Goal: Task Accomplishment & Management: Use online tool/utility

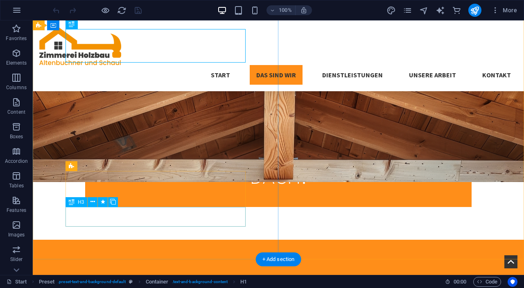
scroll to position [331, 0]
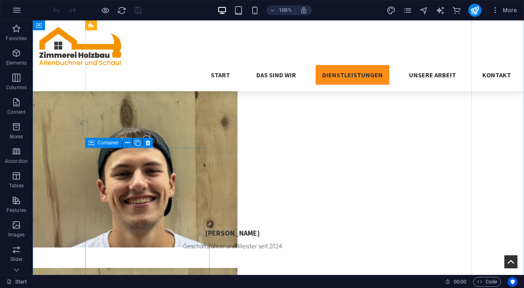
scroll to position [1056, 0]
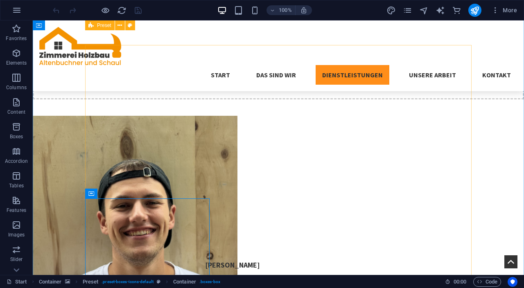
scroll to position [1004, 0]
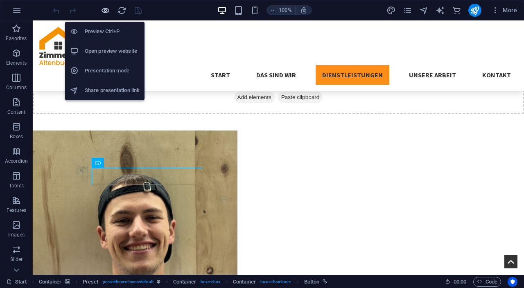
click at [104, 11] on icon "button" at bounding box center [105, 10] width 9 height 9
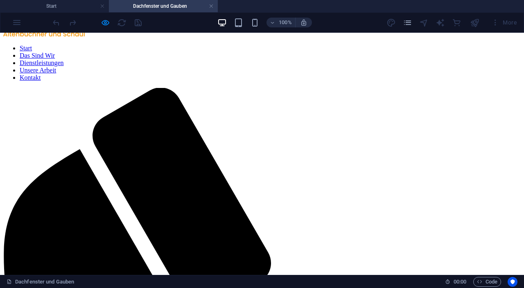
scroll to position [33, 0]
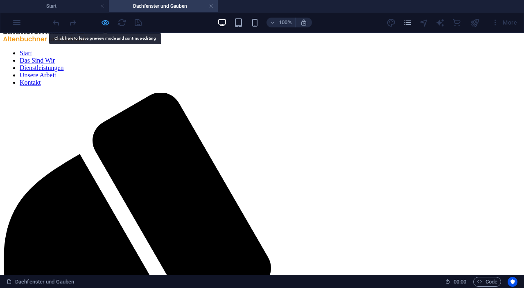
click at [107, 25] on icon "button" at bounding box center [105, 22] width 9 height 9
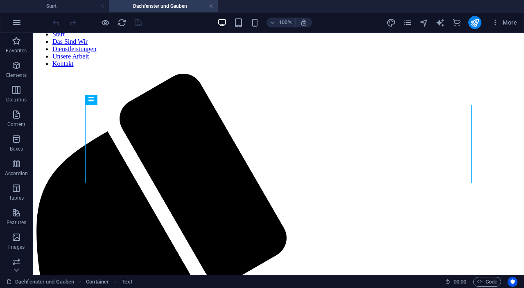
scroll to position [52, 0]
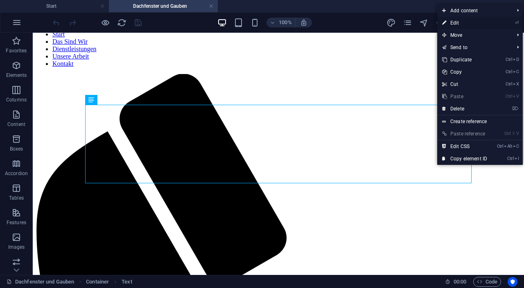
click at [482, 23] on link "⏎ Edit" at bounding box center [464, 23] width 55 height 12
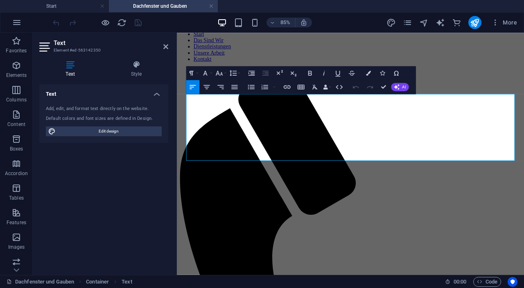
click at [251, 89] on icon "button" at bounding box center [251, 87] width 8 height 8
click at [253, 86] on icon "button" at bounding box center [251, 87] width 8 height 8
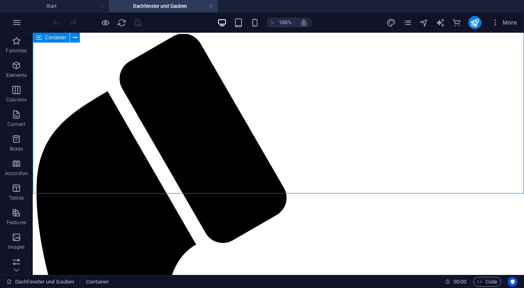
scroll to position [0, 0]
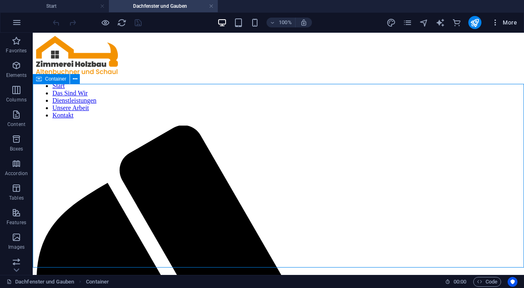
click at [495, 22] on icon "button" at bounding box center [495, 22] width 8 height 8
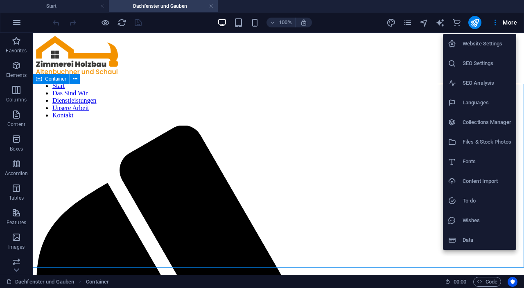
click at [15, 95] on div at bounding box center [262, 144] width 524 height 288
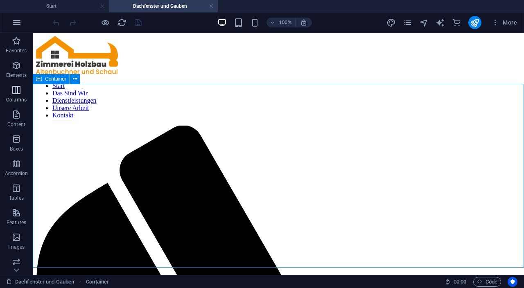
click at [16, 91] on icon "button" at bounding box center [16, 90] width 10 height 10
click at [17, 94] on icon "button" at bounding box center [16, 90] width 10 height 10
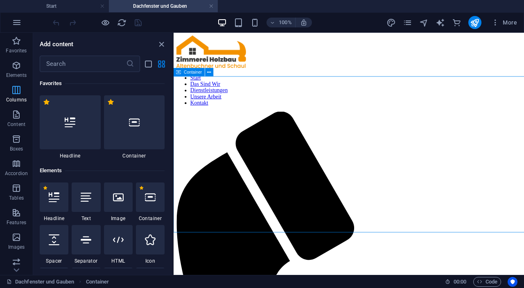
click at [16, 97] on p "Columns" at bounding box center [16, 100] width 20 height 7
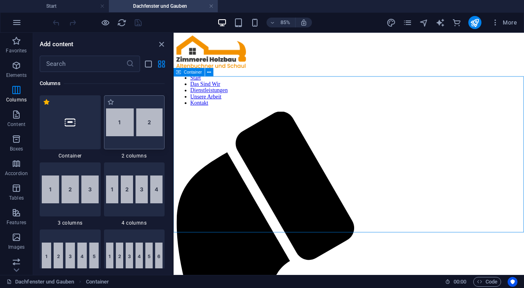
click at [151, 125] on img at bounding box center [134, 122] width 57 height 28
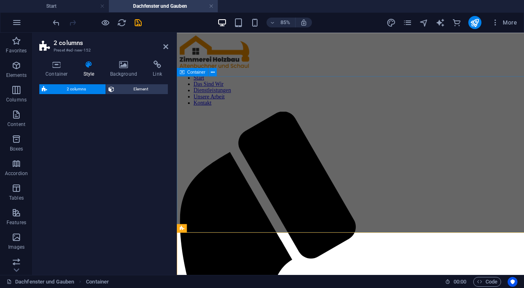
select select "rem"
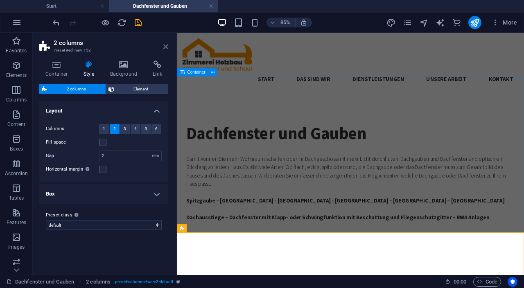
click at [167, 46] on icon at bounding box center [165, 46] width 5 height 7
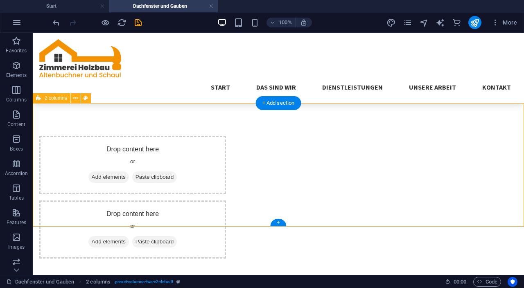
scroll to position [169, 0]
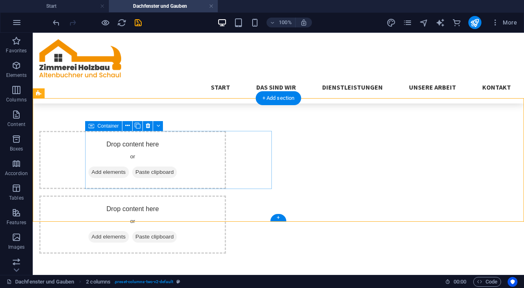
click at [174, 164] on div "Drop content here or Add elements Paste clipboard" at bounding box center [132, 160] width 187 height 58
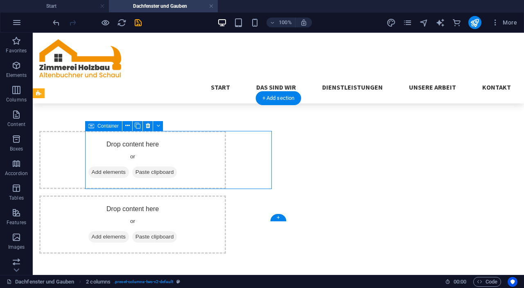
click at [174, 164] on div "Drop content here or Add elements Paste clipboard" at bounding box center [132, 160] width 187 height 58
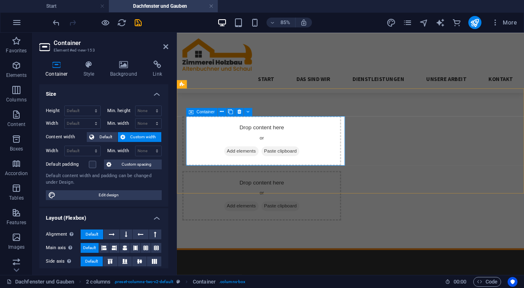
click at [253, 173] on span "Add elements" at bounding box center [252, 172] width 41 height 11
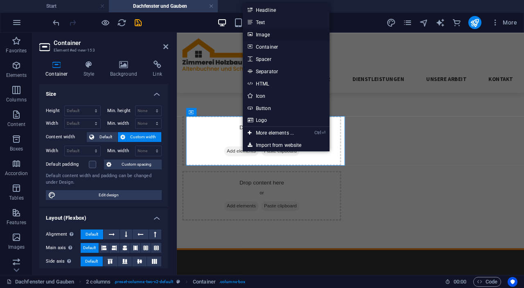
click at [268, 29] on link "Image" at bounding box center [286, 34] width 87 height 12
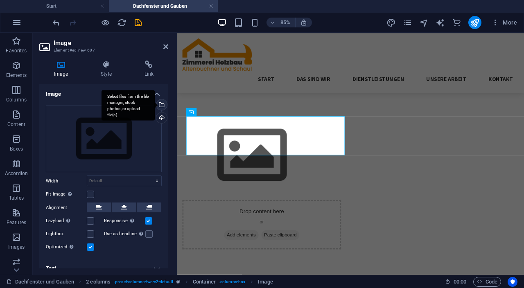
click at [155, 104] on div "Select files from the file manager, stock photos, or upload file(s)" at bounding box center [127, 105] width 53 height 31
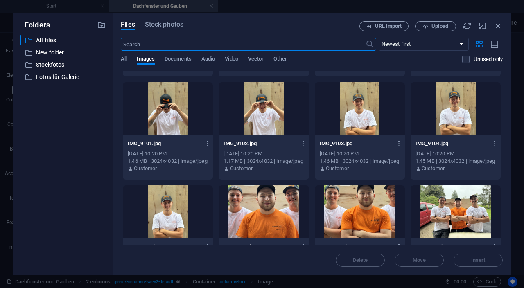
scroll to position [4013, 0]
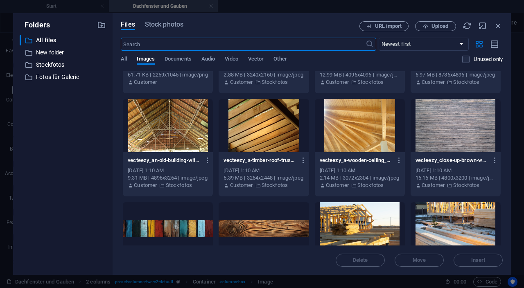
click at [243, 122] on div at bounding box center [263, 125] width 90 height 53
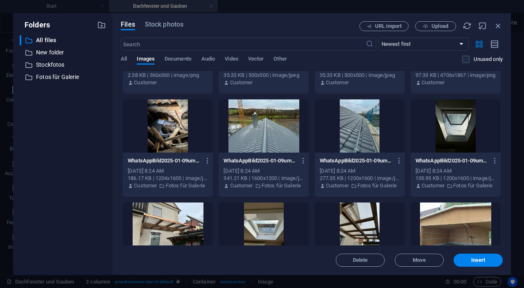
scroll to position [1606, 0]
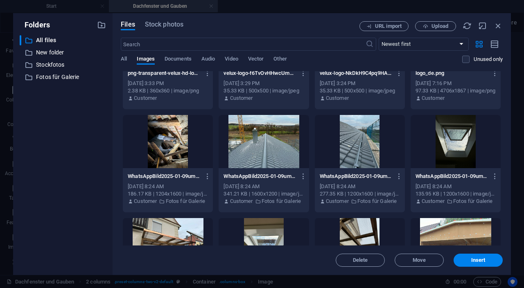
click at [501, 24] on icon "button" at bounding box center [497, 25] width 9 height 9
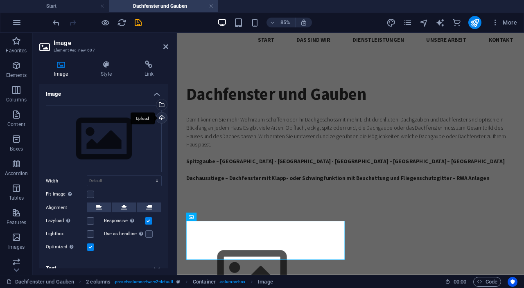
click at [156, 122] on div "Upload" at bounding box center [161, 119] width 12 height 12
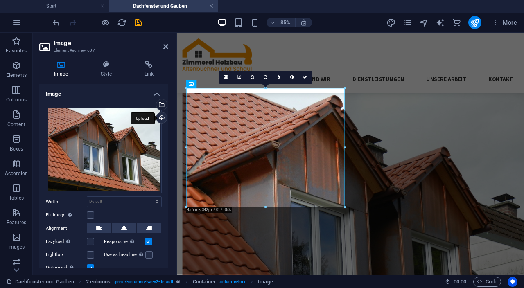
scroll to position [203, 0]
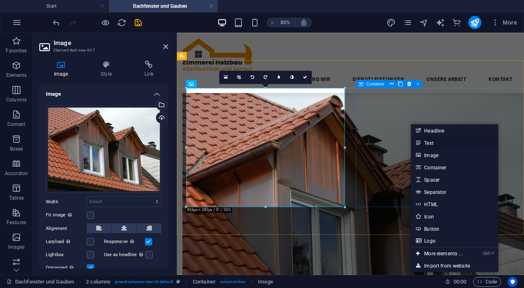
click at [441, 144] on link "Text" at bounding box center [454, 143] width 87 height 12
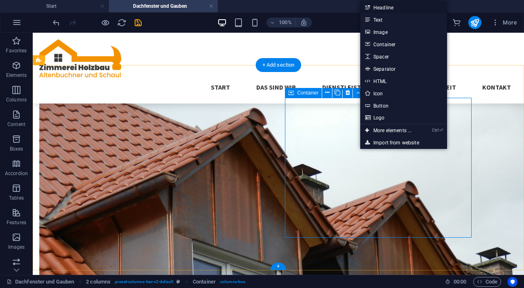
click at [398, 8] on link "Headline" at bounding box center [403, 7] width 87 height 12
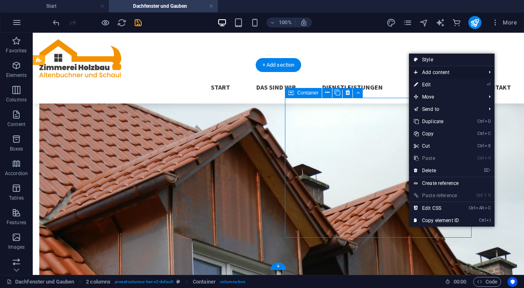
click at [461, 73] on span "Add content" at bounding box center [445, 72] width 73 height 12
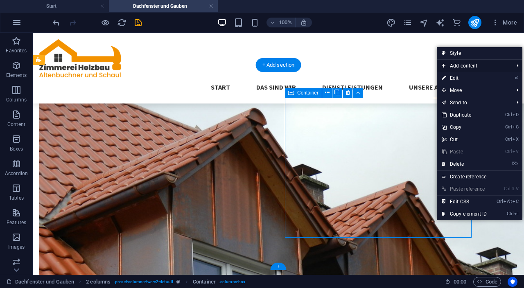
click at [480, 66] on span "Add content" at bounding box center [473, 66] width 73 height 12
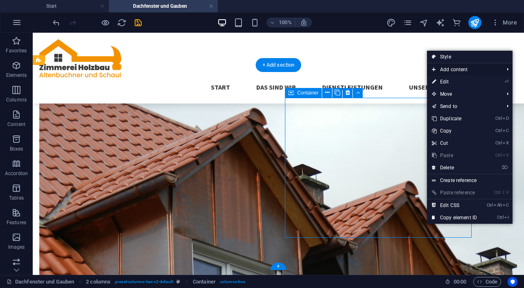
click at [465, 72] on span "Add content" at bounding box center [463, 69] width 73 height 12
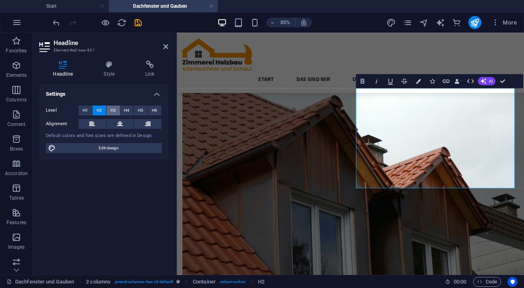
click at [113, 110] on span "H3" at bounding box center [112, 111] width 5 height 10
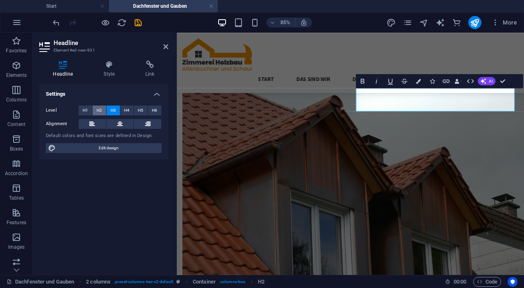
click at [99, 111] on span "H2" at bounding box center [99, 111] width 5 height 10
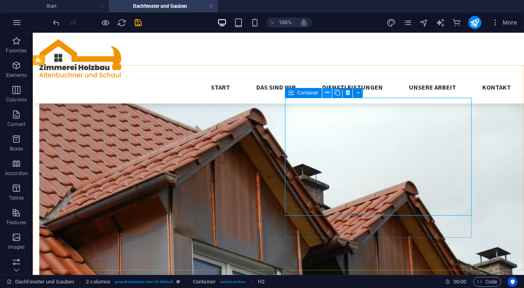
click at [323, 92] on button at bounding box center [327, 93] width 10 height 10
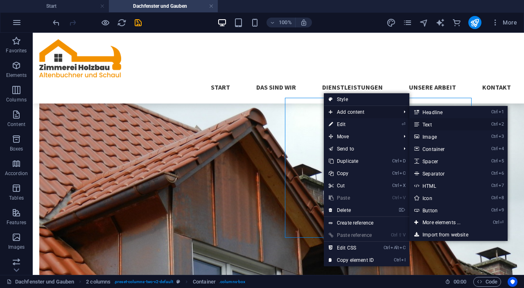
click at [439, 122] on link "Ctrl 2 Text" at bounding box center [443, 124] width 68 height 12
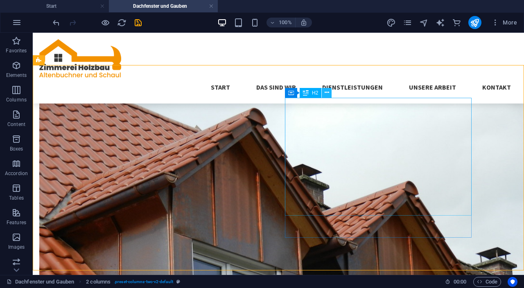
click at [326, 91] on icon at bounding box center [326, 92] width 5 height 9
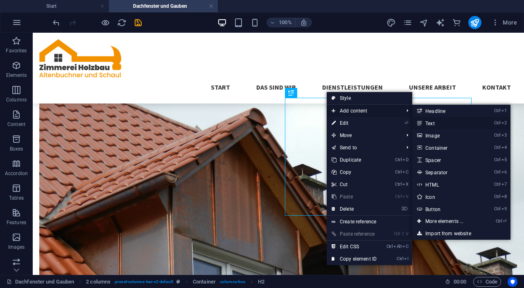
click at [432, 124] on link "Ctrl 2 Text" at bounding box center [446, 123] width 68 height 12
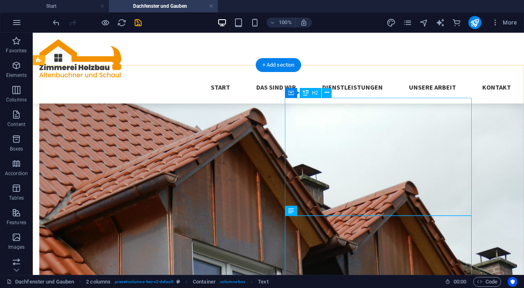
click at [221, 160] on figure at bounding box center [132, 282] width 187 height 368
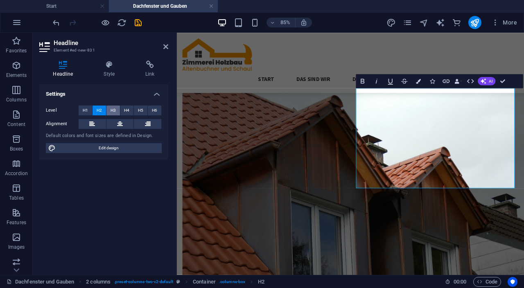
click at [113, 113] on span "H3" at bounding box center [112, 111] width 5 height 10
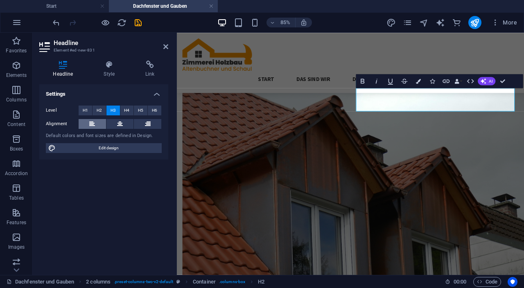
click at [94, 123] on icon at bounding box center [92, 124] width 6 height 10
click at [121, 124] on icon at bounding box center [120, 124] width 6 height 10
click at [152, 126] on button at bounding box center [147, 124] width 27 height 10
click at [89, 124] on icon at bounding box center [92, 124] width 6 height 10
click at [108, 61] on icon at bounding box center [109, 65] width 38 height 8
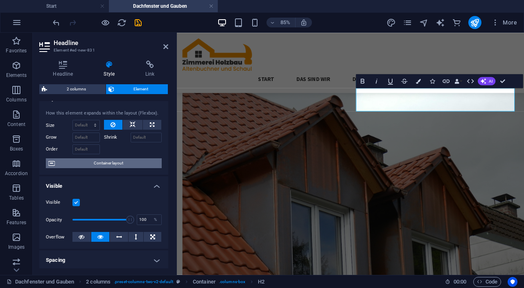
scroll to position [16, 0]
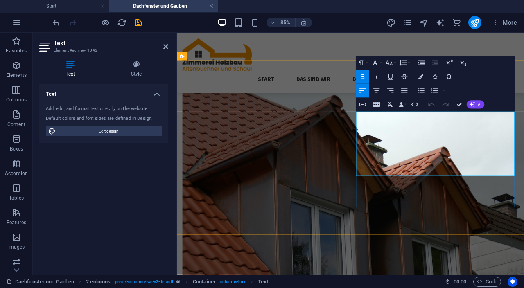
click at [473, 107] on icon "button" at bounding box center [472, 104] width 6 height 6
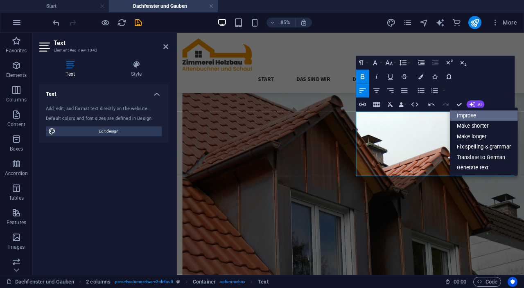
click at [471, 114] on link "Improve" at bounding box center [484, 115] width 68 height 11
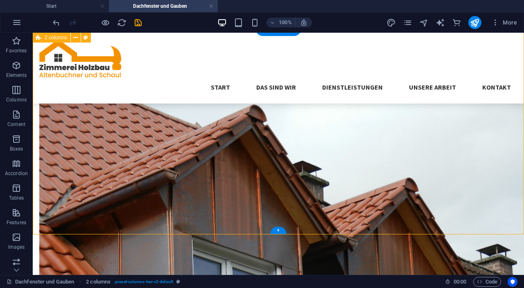
scroll to position [257, 0]
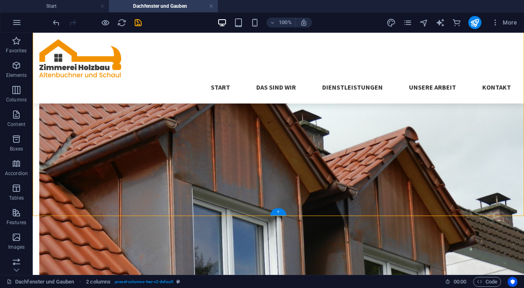
click at [278, 209] on div "+" at bounding box center [278, 211] width 16 height 7
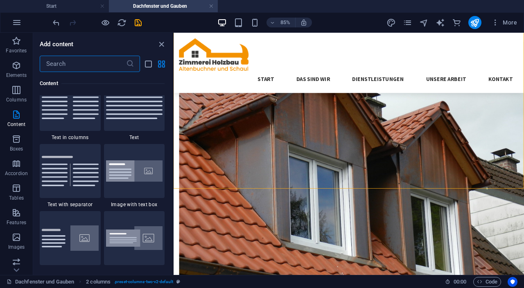
scroll to position [1458, 0]
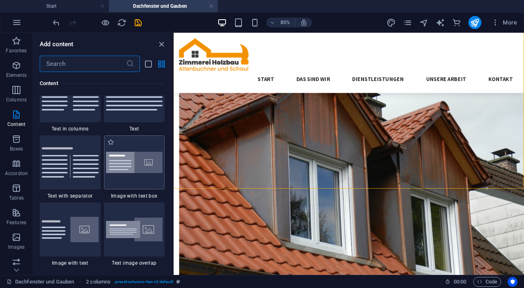
click at [131, 160] on img at bounding box center [134, 163] width 57 height 22
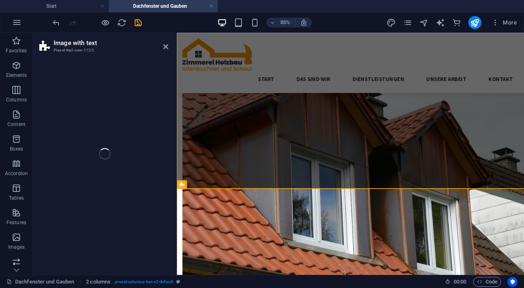
select select "rem"
select select "px"
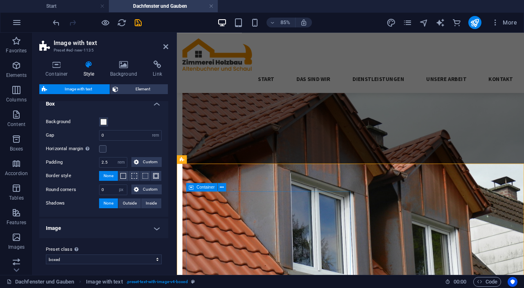
scroll to position [319, 0]
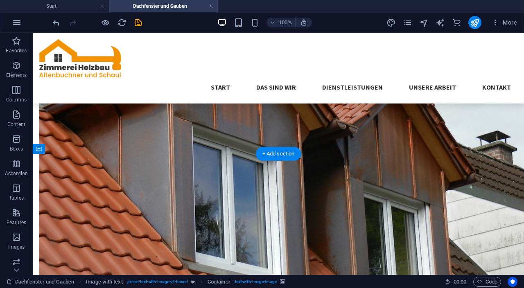
drag, startPoint x: 259, startPoint y: 221, endPoint x: 86, endPoint y: 216, distance: 172.3
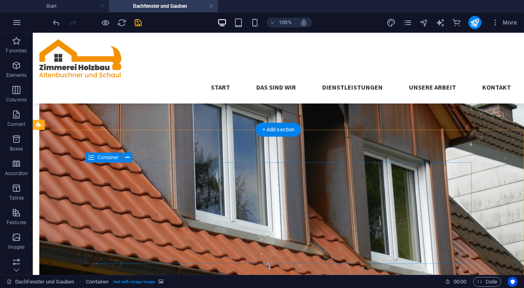
scroll to position [343, 0]
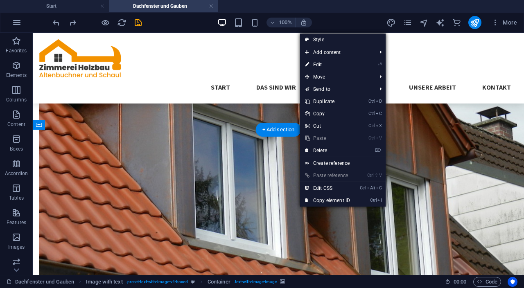
drag, startPoint x: 299, startPoint y: 207, endPoint x: 88, endPoint y: 202, distance: 211.6
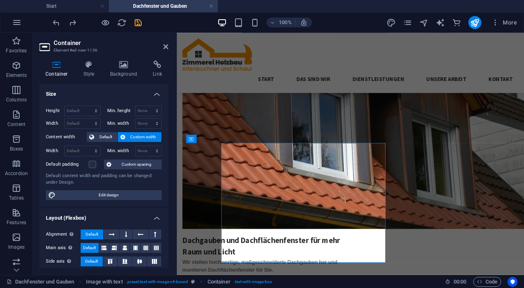
select select "px"
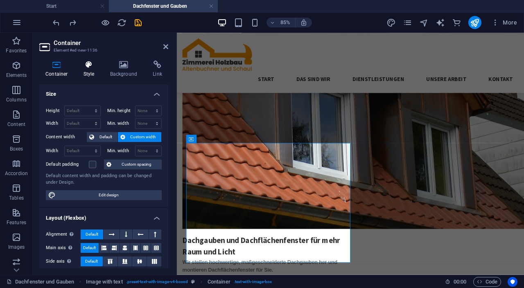
click at [89, 65] on icon at bounding box center [88, 65] width 23 height 8
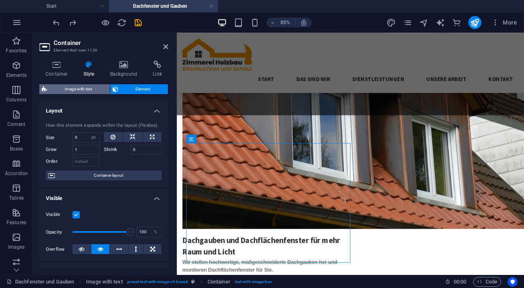
click at [91, 86] on span "Image with text" at bounding box center [79, 89] width 58 height 10
select select "rem"
select select "px"
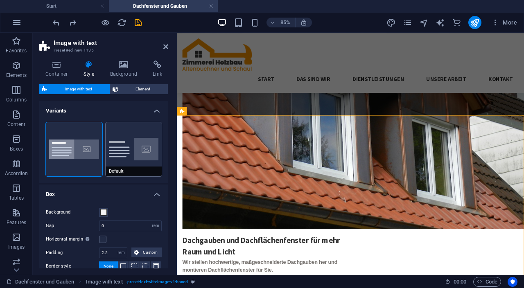
click at [127, 133] on button "Default" at bounding box center [134, 149] width 56 height 54
type input "2"
type input "0"
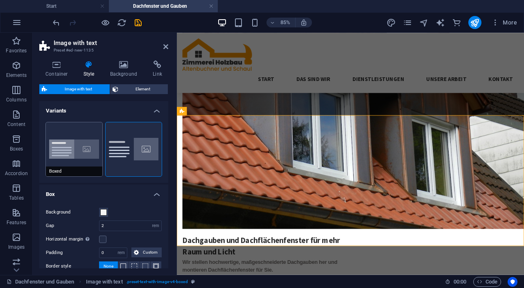
click at [80, 138] on button "Boxed" at bounding box center [74, 149] width 56 height 54
type input "0"
type input "2.5"
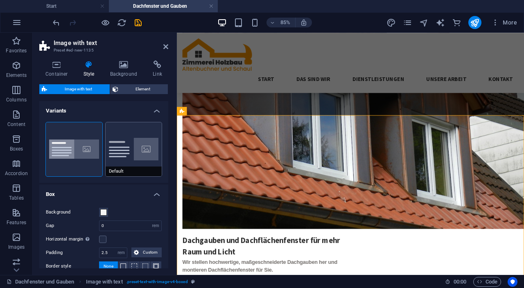
click at [151, 137] on button "Default" at bounding box center [134, 149] width 56 height 54
type input "2"
type input "0"
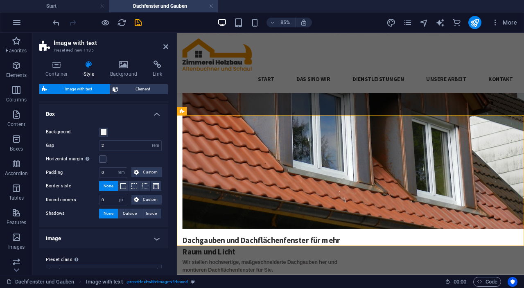
scroll to position [92, 0]
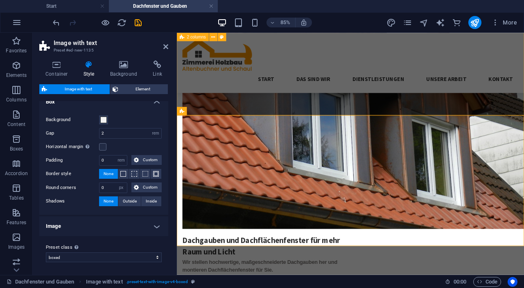
click at [449, 123] on div "Dachgauben und Dachflächenfenster für mehr Raum und Licht Wir stellen hochwerti…" at bounding box center [381, 157] width 408 height 466
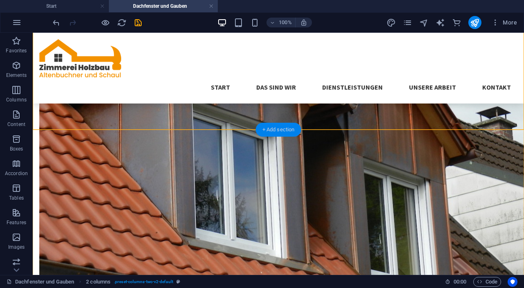
click at [284, 128] on div "+ Add section" at bounding box center [278, 130] width 45 height 14
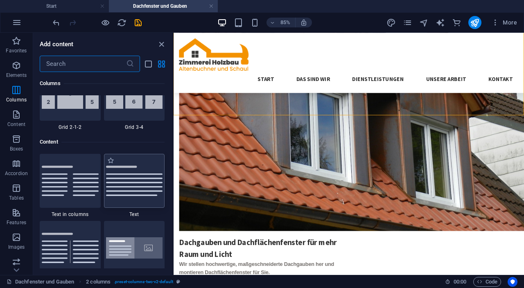
scroll to position [1417, 0]
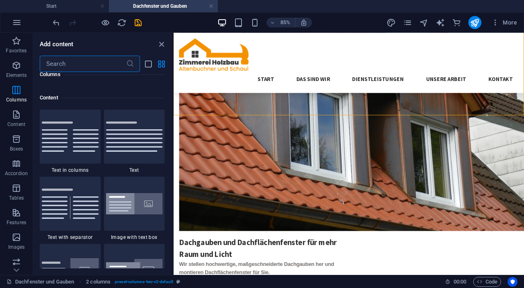
click at [123, 110] on div at bounding box center [134, 137] width 61 height 54
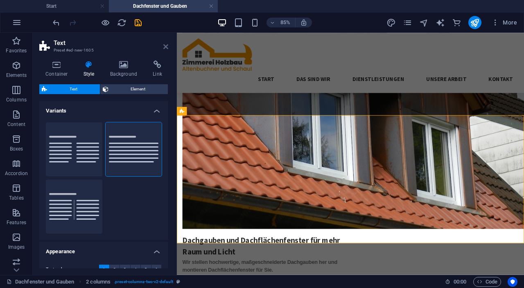
click at [167, 45] on icon at bounding box center [165, 46] width 5 height 7
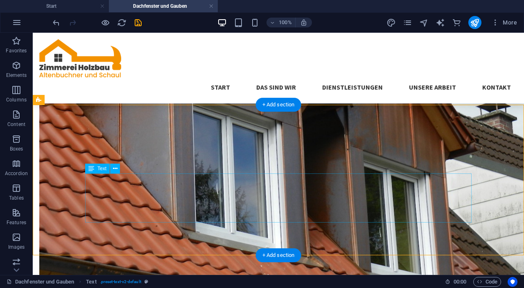
scroll to position [370, 0]
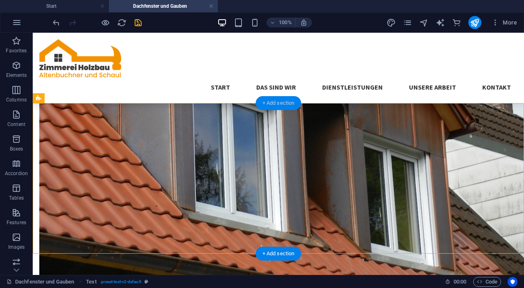
click at [280, 104] on div "+ Add section" at bounding box center [278, 103] width 45 height 14
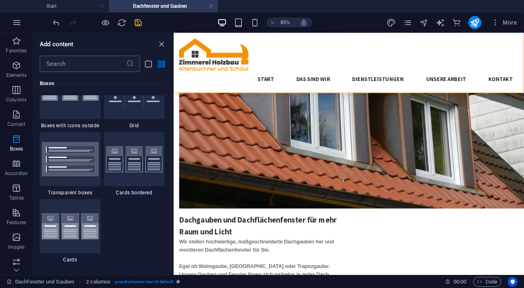
scroll to position [2371, 0]
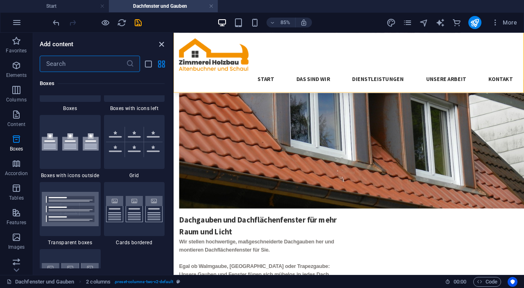
click at [161, 42] on icon "close panel" at bounding box center [161, 44] width 9 height 9
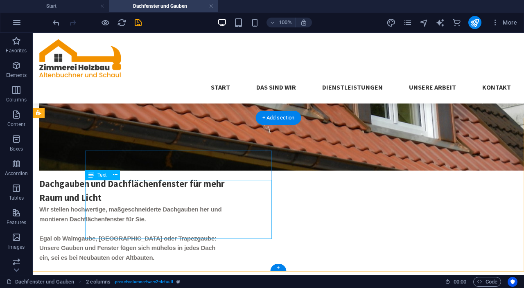
scroll to position [511, 0]
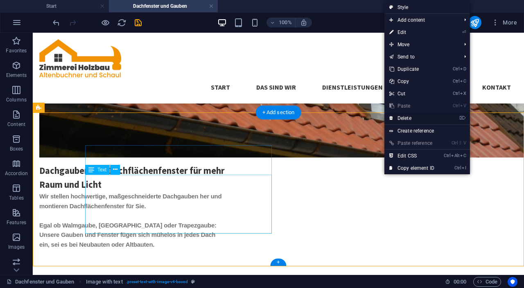
click at [417, 121] on link "⌦ Delete" at bounding box center [411, 118] width 55 height 12
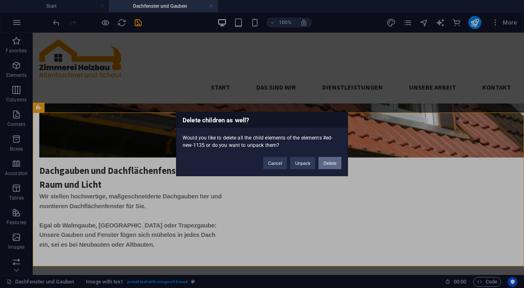
click at [334, 166] on button "Delete" at bounding box center [329, 163] width 23 height 12
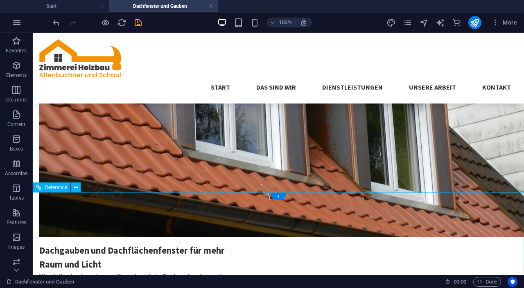
scroll to position [432, 0]
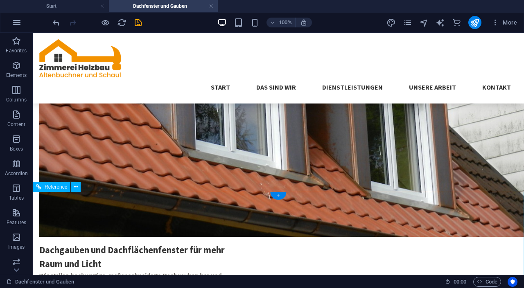
click at [282, 194] on div "+" at bounding box center [278, 195] width 16 height 7
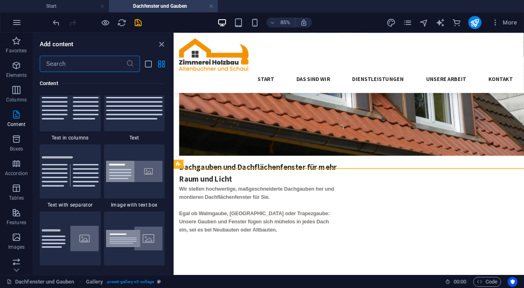
scroll to position [1471, 0]
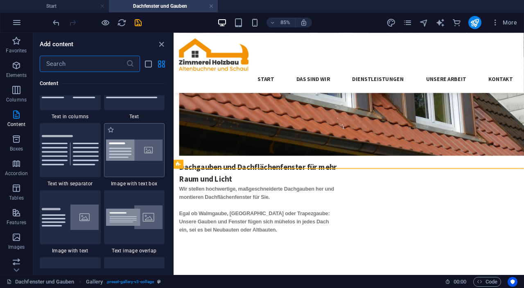
click at [122, 160] on img at bounding box center [134, 151] width 57 height 22
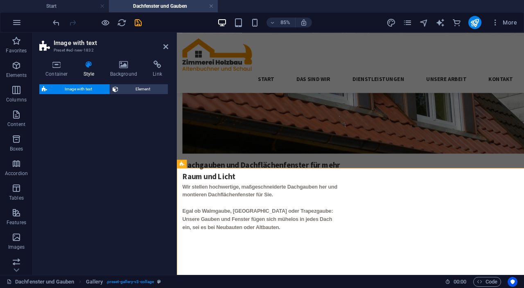
select select "rem"
select select "px"
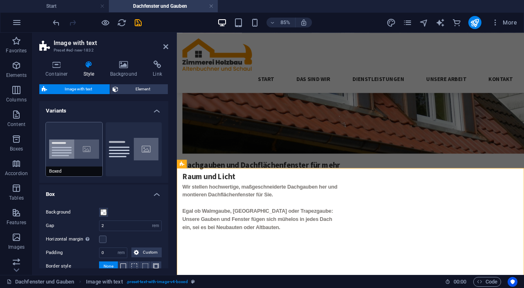
click at [66, 148] on button "Boxed" at bounding box center [74, 149] width 56 height 54
type input "0"
type input "2.5"
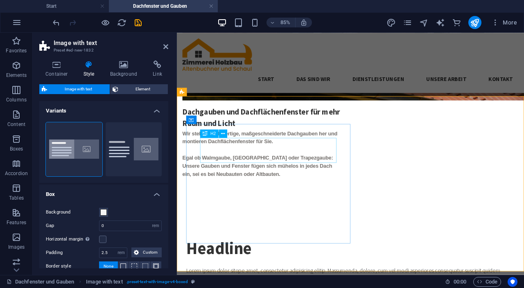
scroll to position [519, 0]
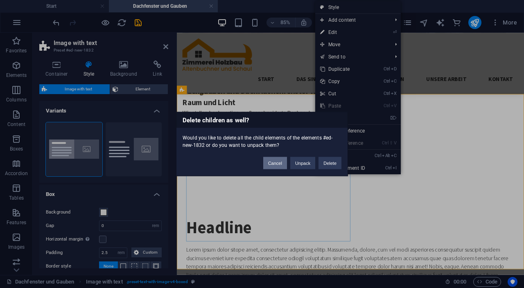
click at [281, 163] on button "Cancel" at bounding box center [275, 163] width 24 height 12
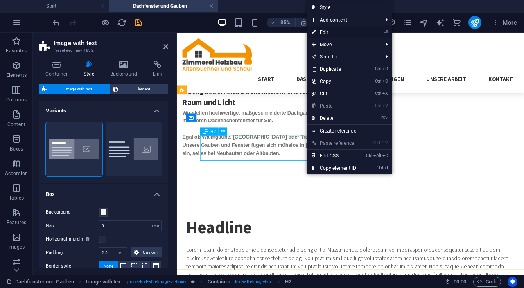
click at [346, 31] on link "⏎ Edit" at bounding box center [333, 32] width 55 height 12
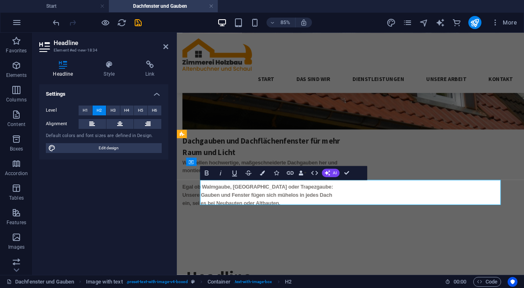
scroll to position [467, 0]
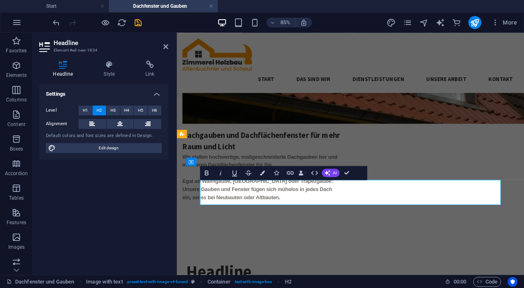
click at [121, 205] on div "Settings Level H1 H2 H3 H4 H5 H6 Alignment Default colors and font sizes are de…" at bounding box center [103, 176] width 129 height 184
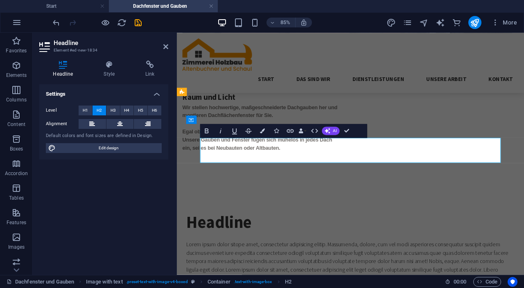
scroll to position [516, 0]
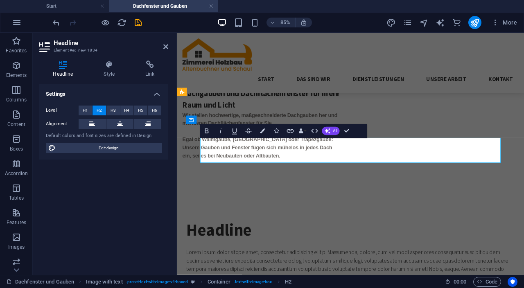
click at [121, 206] on div "Settings Level H1 H2 H3 H4 H5 H6 Alignment Default colors and font sizes are de…" at bounding box center [103, 176] width 129 height 184
click at [112, 216] on div "Settings Level H1 H2 H3 H4 H5 H6 Alignment Default colors and font sizes are de…" at bounding box center [103, 176] width 129 height 184
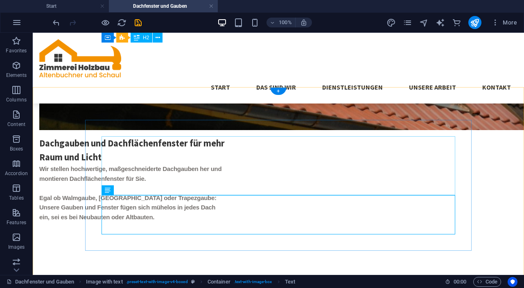
scroll to position [539, 0]
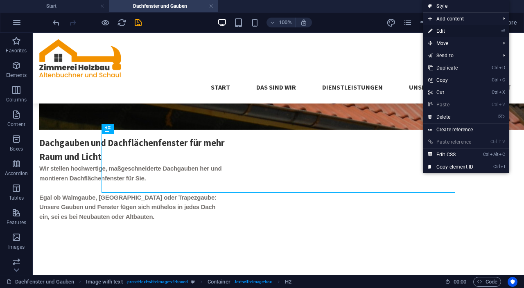
click at [452, 30] on link "⏎ Edit" at bounding box center [450, 31] width 55 height 12
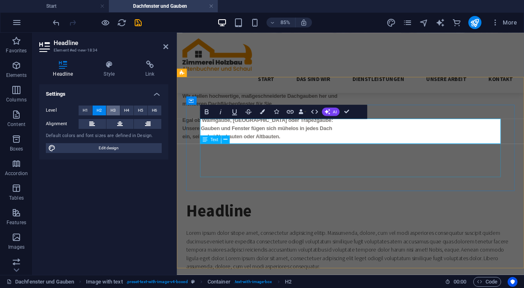
click at [112, 110] on span "H3" at bounding box center [112, 111] width 5 height 10
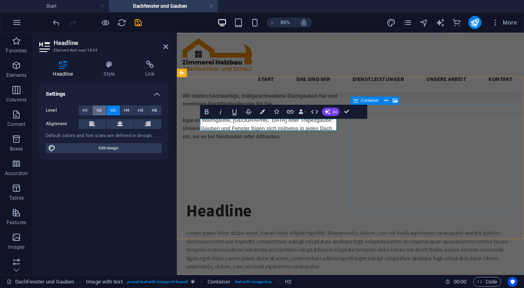
click at [97, 110] on span "H2" at bounding box center [99, 111] width 5 height 10
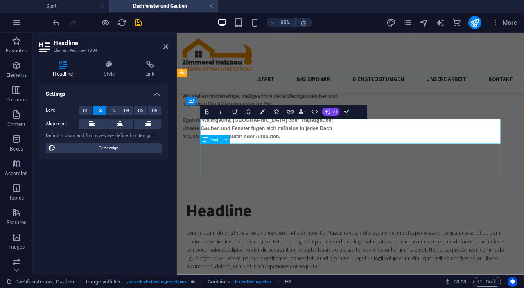
click at [331, 110] on button "AI" at bounding box center [331, 112] width 18 height 8
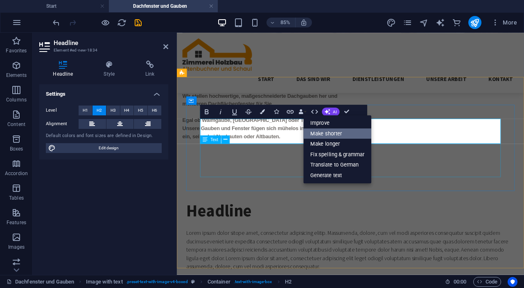
click at [342, 133] on link "Make shorter" at bounding box center [338, 133] width 68 height 11
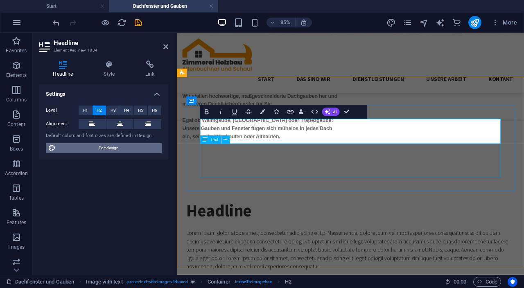
click at [74, 151] on span "Edit design" at bounding box center [108, 148] width 101 height 10
select select "px"
select select "300"
select select "px"
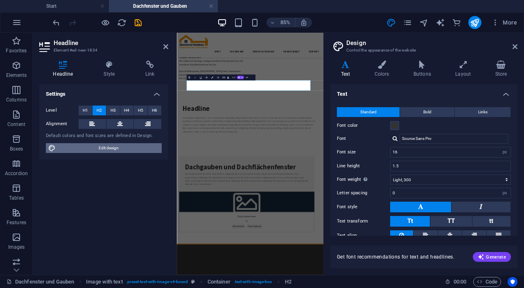
scroll to position [504, 0]
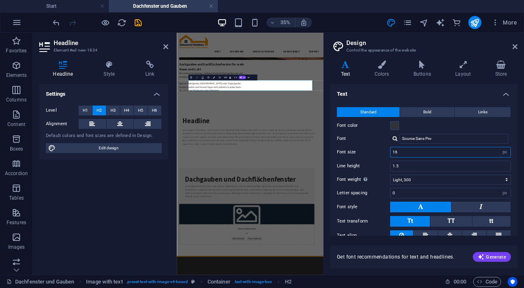
click at [410, 150] on input "16" at bounding box center [450, 152] width 120 height 10
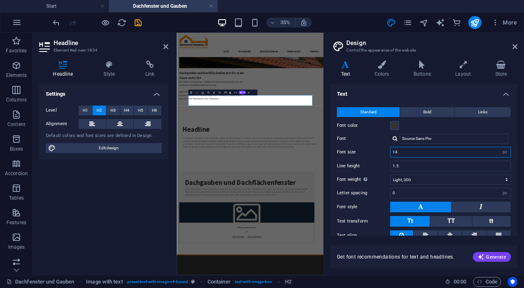
scroll to position [440, 0]
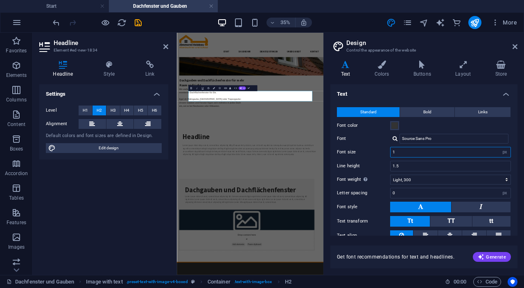
type input "16"
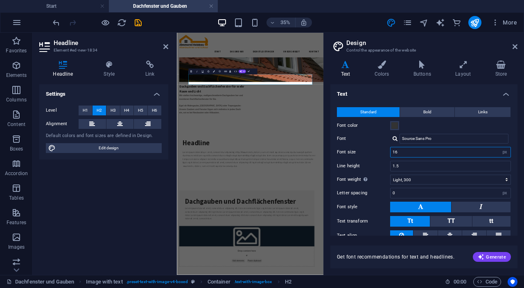
scroll to position [504, 0]
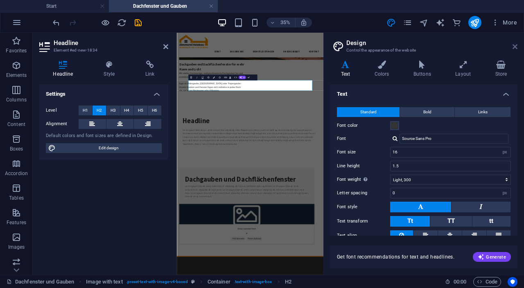
click at [517, 46] on icon at bounding box center [514, 46] width 5 height 7
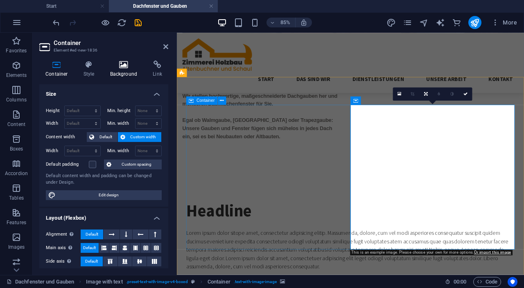
click at [128, 70] on h4 "Background" at bounding box center [125, 69] width 43 height 17
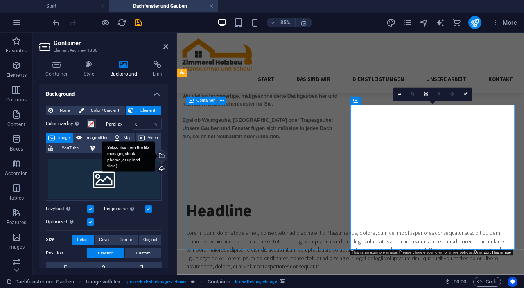
click at [158, 155] on div "Select files from the file manager, stock photos, or upload file(s)" at bounding box center [161, 157] width 12 height 12
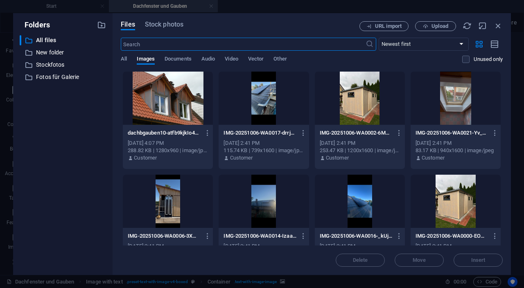
scroll to position [514, 0]
click at [157, 106] on div at bounding box center [168, 98] width 90 height 53
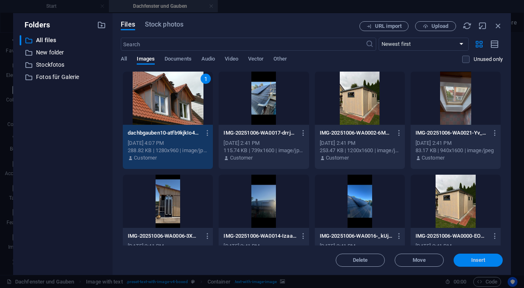
click at [486, 257] on button "Insert" at bounding box center [477, 260] width 49 height 13
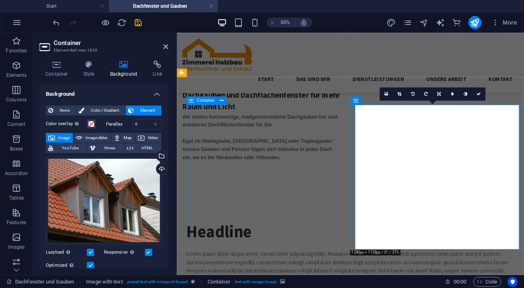
scroll to position [539, 0]
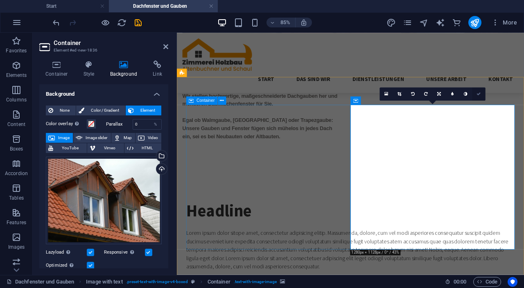
click at [482, 93] on link at bounding box center [478, 93] width 13 height 13
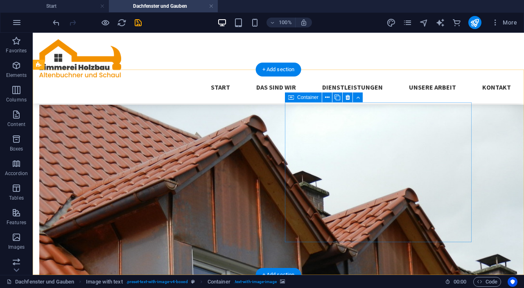
scroll to position [198, 0]
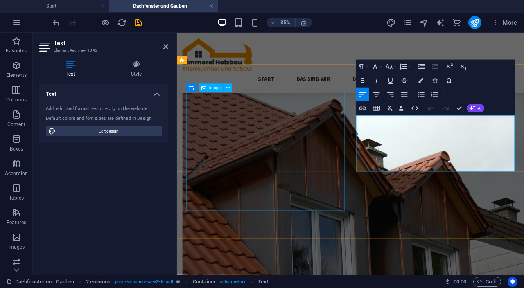
copy p "Wir stellen hochwertige, maßgeschneiderte Dachgauben her und montieren Dachfläc…"
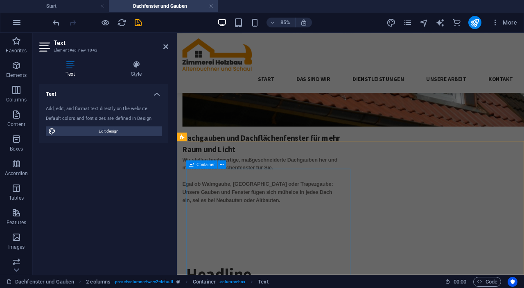
scroll to position [541, 0]
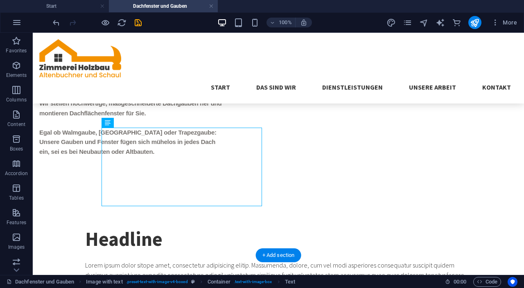
scroll to position [604, 0]
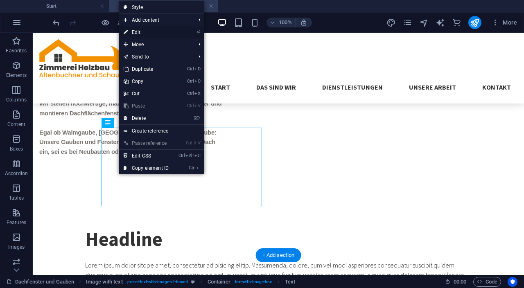
click at [130, 34] on link "⏎ Edit" at bounding box center [146, 32] width 55 height 12
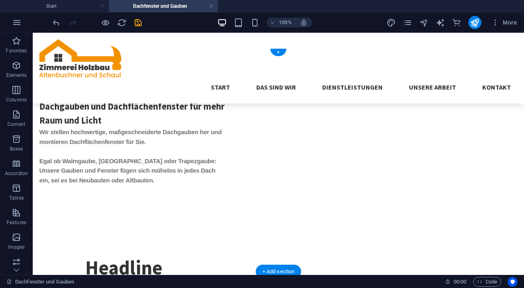
scroll to position [575, 0]
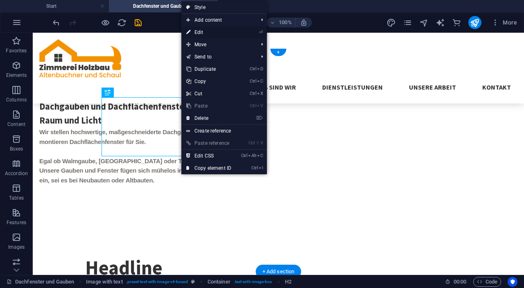
click at [199, 33] on link "⏎ Edit" at bounding box center [208, 32] width 55 height 12
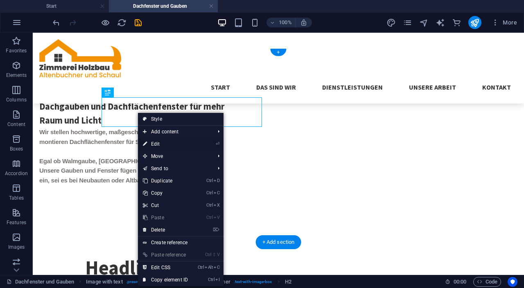
click at [153, 146] on link "⏎ Edit" at bounding box center [165, 144] width 55 height 12
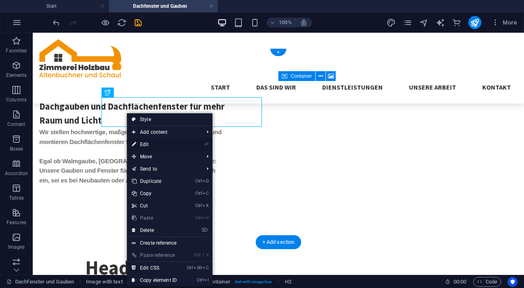
click at [140, 142] on link "⏎ Edit" at bounding box center [154, 144] width 55 height 12
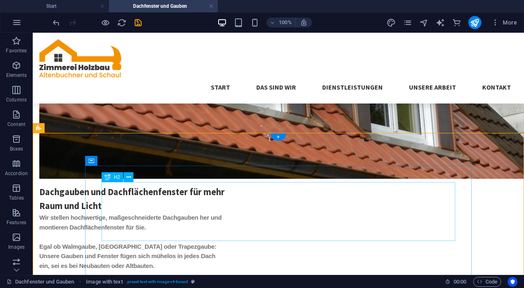
scroll to position [491, 0]
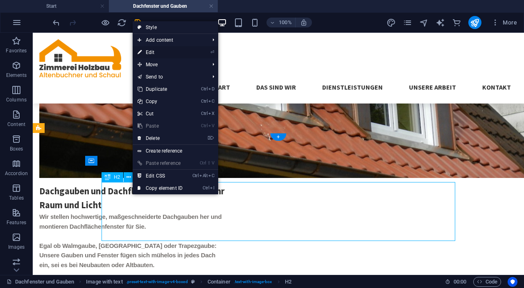
click at [150, 54] on link "⏎ Edit" at bounding box center [160, 52] width 55 height 12
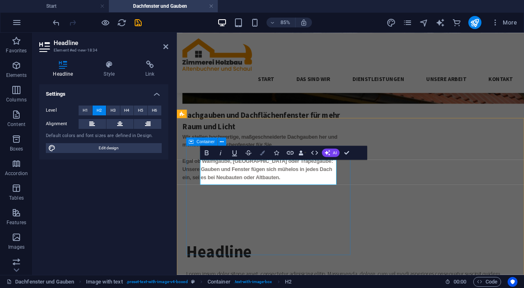
click at [260, 152] on icon "button" at bounding box center [262, 152] width 5 height 5
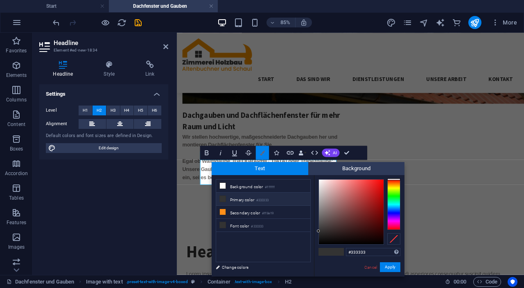
click at [261, 158] on button "Colors" at bounding box center [262, 153] width 13 height 14
click at [261, 156] on button "Colors" at bounding box center [262, 153] width 13 height 14
click at [310, 155] on icon "button" at bounding box center [314, 153] width 8 height 8
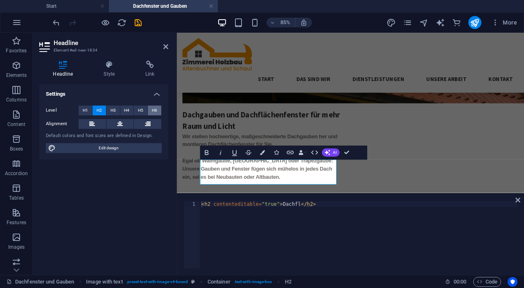
click at [154, 110] on span "H6" at bounding box center [154, 111] width 5 height 10
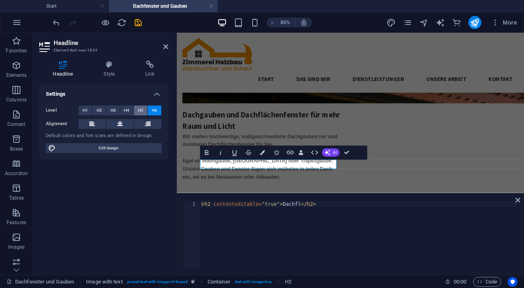
click at [144, 111] on button "H5" at bounding box center [141, 111] width 14 height 10
click at [129, 108] on span "H4" at bounding box center [126, 111] width 5 height 10
click at [117, 113] on button "H3" at bounding box center [113, 111] width 14 height 10
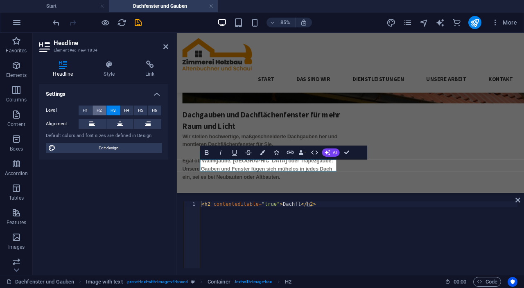
click at [99, 111] on span "H2" at bounding box center [99, 111] width 5 height 10
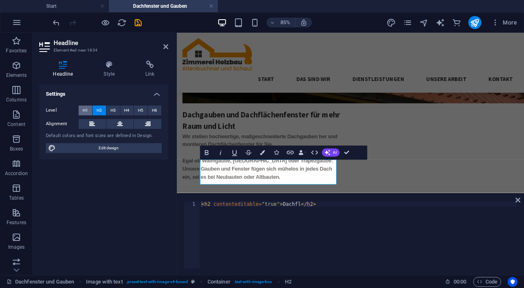
click at [86, 114] on span "H1" at bounding box center [85, 111] width 5 height 10
click at [100, 109] on span "H2" at bounding box center [99, 111] width 5 height 10
click at [110, 111] on button "H3" at bounding box center [113, 111] width 14 height 10
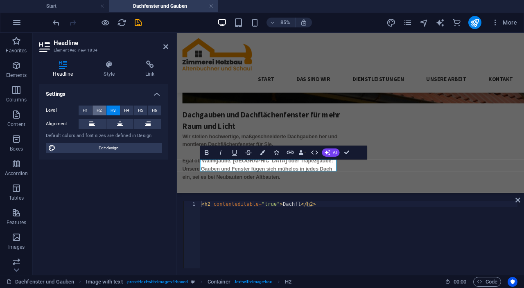
click at [101, 110] on span "H2" at bounding box center [99, 111] width 5 height 10
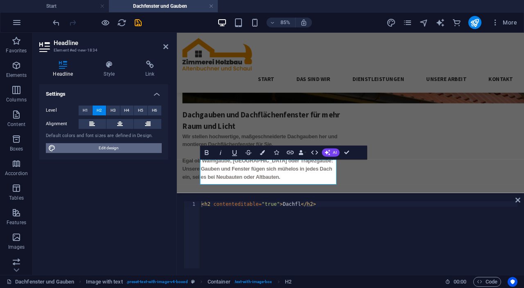
click at [73, 149] on span "Edit design" at bounding box center [108, 148] width 101 height 10
select select "px"
select select "300"
select select "px"
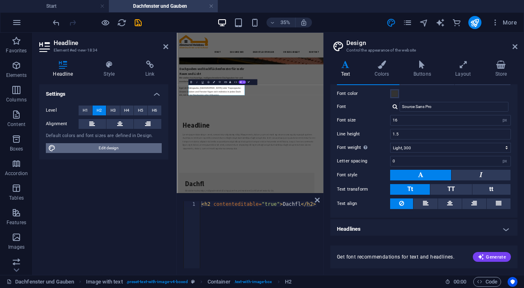
scroll to position [34, 0]
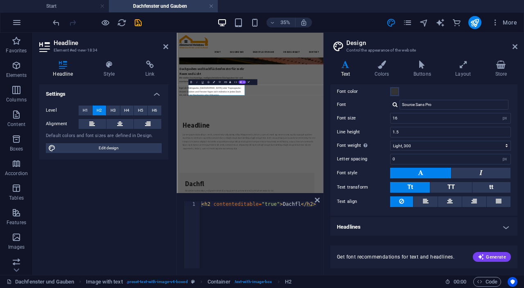
click at [504, 227] on h4 "Headlines" at bounding box center [423, 227] width 187 height 20
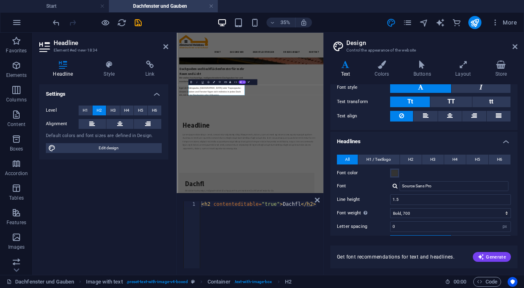
scroll to position [135, 0]
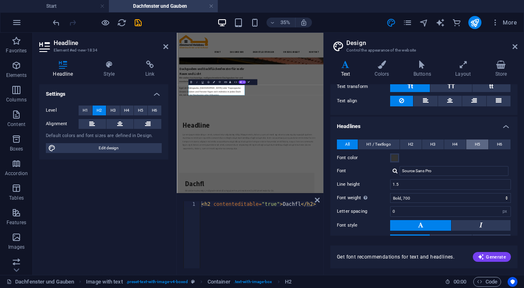
click at [477, 145] on span "H5" at bounding box center [477, 145] width 5 height 10
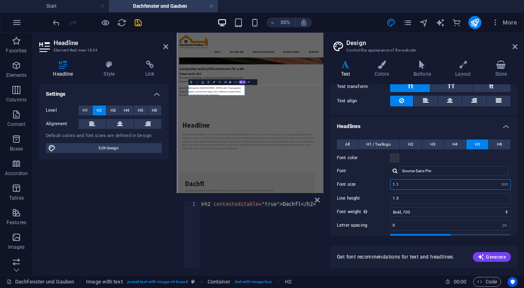
click at [461, 185] on input "1.1" at bounding box center [450, 185] width 120 height 10
click at [471, 186] on input "1.1" at bounding box center [450, 185] width 120 height 10
click at [474, 182] on input "1.1" at bounding box center [450, 185] width 120 height 10
type input "1"
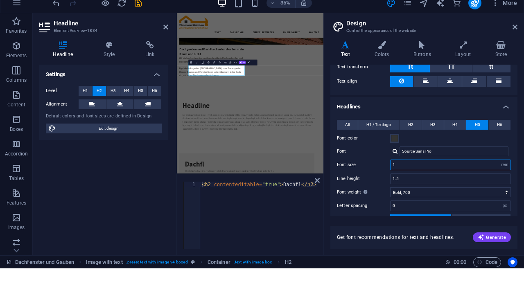
type input "15"
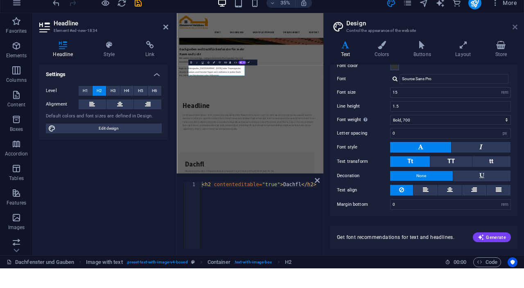
click at [514, 45] on icon at bounding box center [514, 46] width 5 height 7
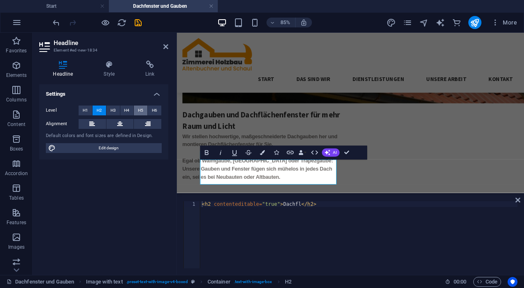
click at [139, 109] on span "H5" at bounding box center [140, 111] width 5 height 10
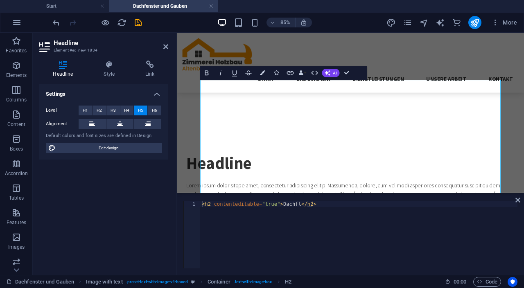
scroll to position [584, 0]
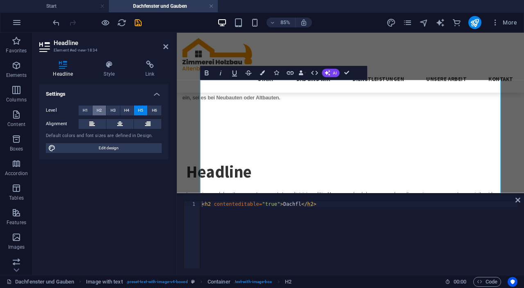
click at [98, 111] on span "H2" at bounding box center [99, 111] width 5 height 10
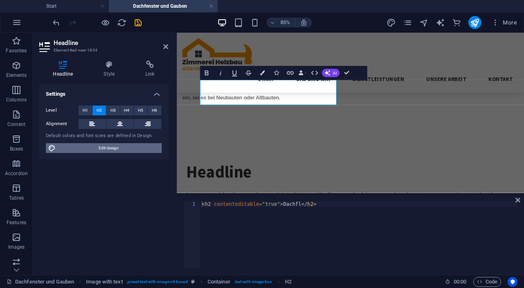
click at [88, 151] on span "Edit design" at bounding box center [108, 148] width 101 height 10
select select "px"
select select "300"
select select "px"
select select "rem"
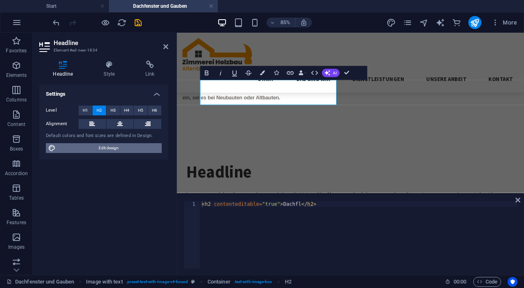
select select "700"
select select "px"
select select "rem"
select select "700"
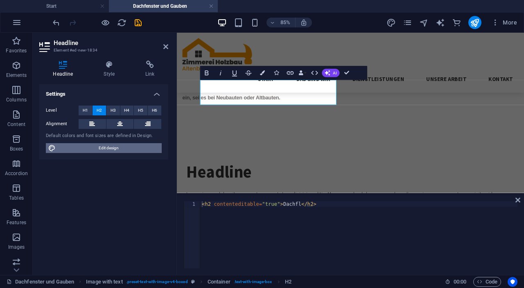
select select "px"
select select "rem"
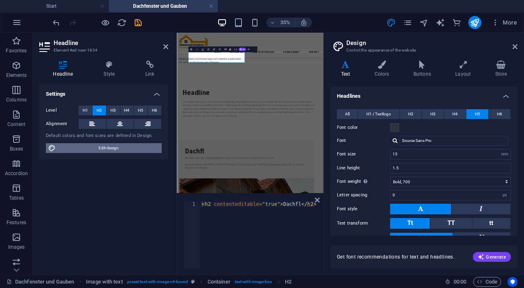
scroll to position [164, 0]
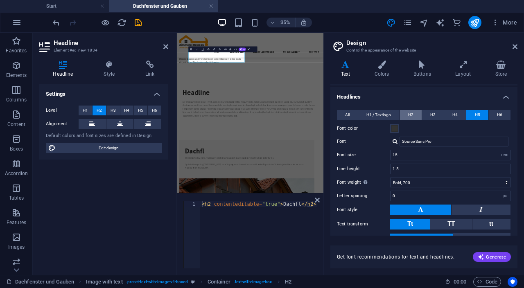
click at [414, 113] on button "H2" at bounding box center [411, 115] width 22 height 10
click at [385, 115] on span "H1 / Textlogo" at bounding box center [378, 115] width 25 height 10
click at [412, 113] on span "H2" at bounding box center [410, 115] width 5 height 10
click at [433, 113] on span "H3" at bounding box center [432, 115] width 5 height 10
click at [412, 113] on span "H2" at bounding box center [410, 115] width 5 height 10
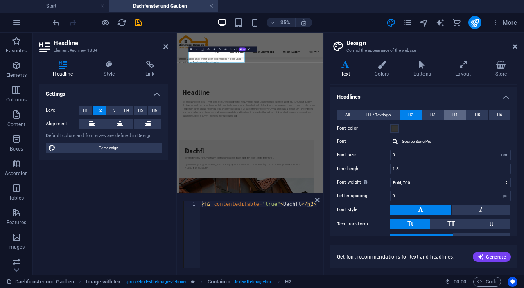
click at [456, 115] on span "H4" at bounding box center [454, 115] width 5 height 10
click at [475, 115] on span "H5" at bounding box center [477, 115] width 5 height 10
click at [419, 155] on input "15" at bounding box center [450, 155] width 120 height 10
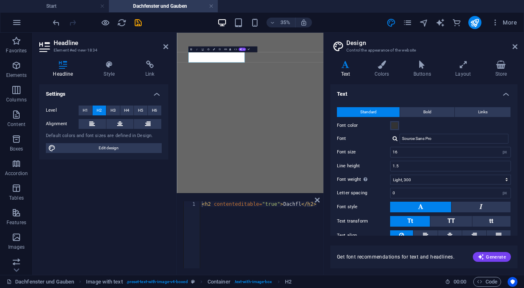
select select "px"
select select "300"
select select "px"
select select "rem"
select select "700"
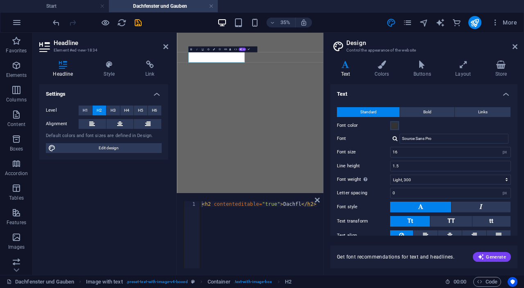
select select "px"
select select "rem"
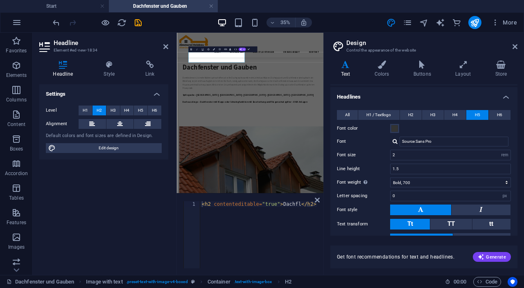
scroll to position [584, 0]
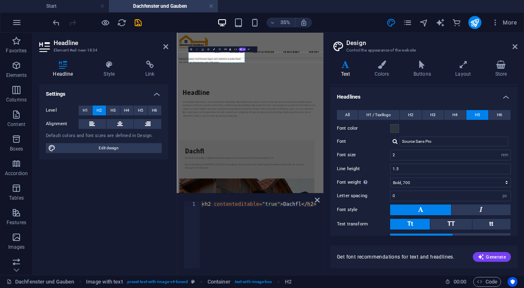
type input "2.8"
click at [514, 45] on icon at bounding box center [514, 46] width 5 height 7
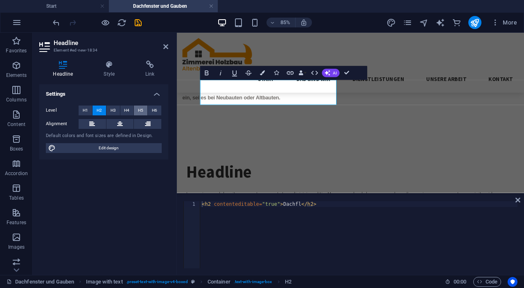
click at [140, 110] on span "H5" at bounding box center [140, 111] width 5 height 10
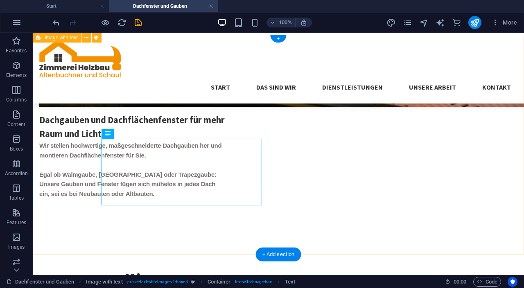
scroll to position [561, 0]
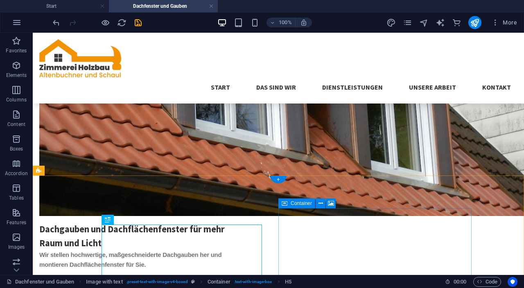
scroll to position [524, 0]
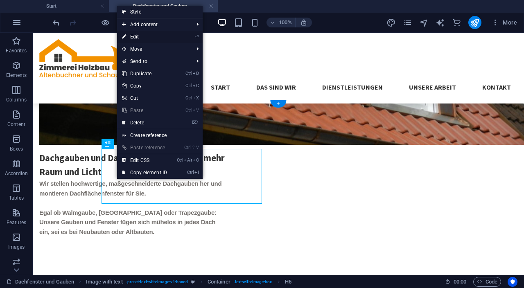
click at [133, 41] on link "⏎ Edit" at bounding box center [144, 37] width 55 height 12
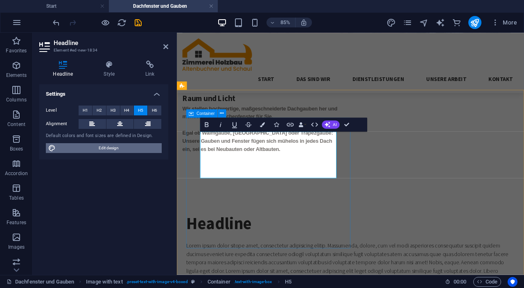
click at [86, 151] on span "Edit design" at bounding box center [108, 148] width 101 height 10
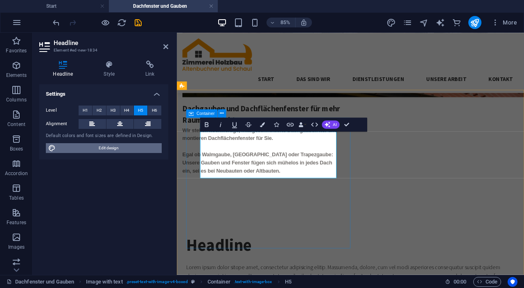
select select "px"
select select "300"
select select "px"
select select "rem"
select select "700"
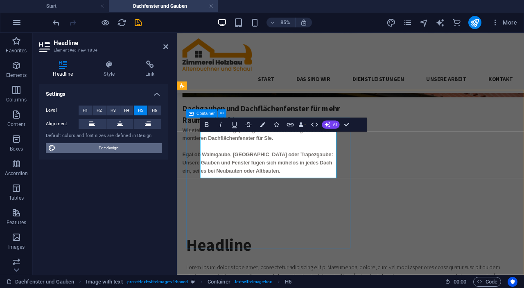
select select "px"
select select "rem"
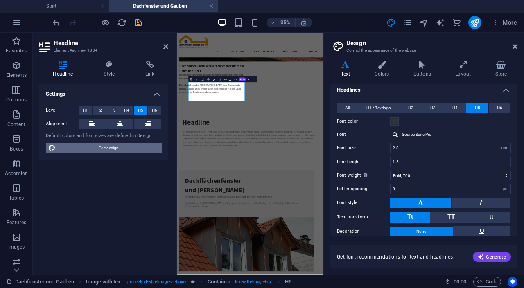
scroll to position [159, 0]
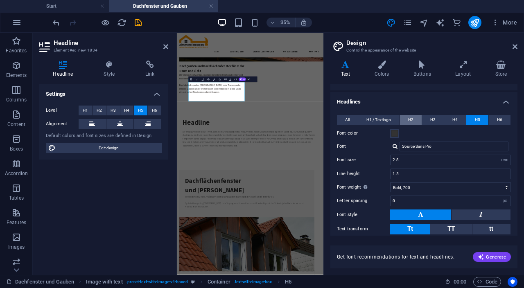
click at [407, 115] on button "H2" at bounding box center [411, 120] width 22 height 10
click at [475, 117] on span "H5" at bounding box center [477, 120] width 5 height 10
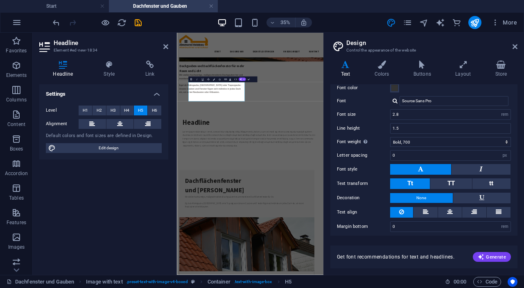
scroll to position [207, 0]
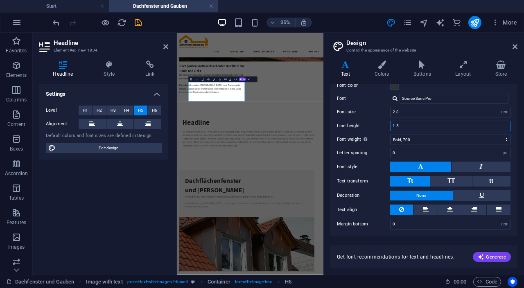
click at [492, 123] on input "1.5" at bounding box center [450, 126] width 120 height 10
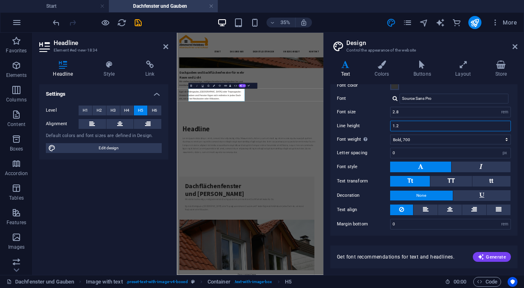
scroll to position [487, 0]
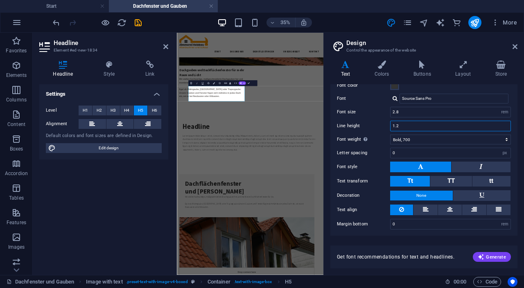
type input "1"
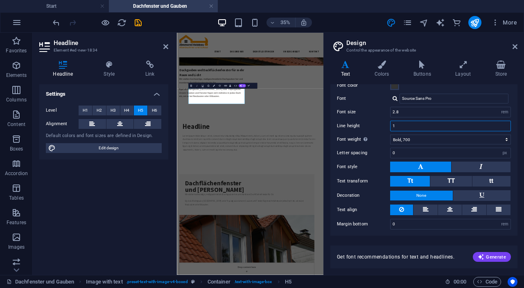
scroll to position [480, 0]
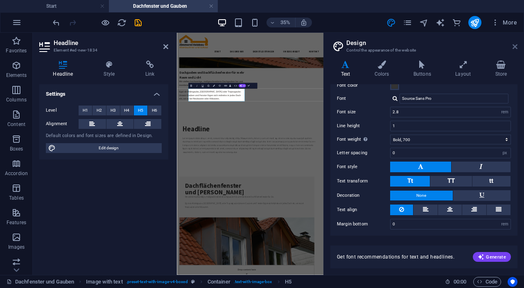
click at [514, 46] on icon at bounding box center [514, 46] width 5 height 7
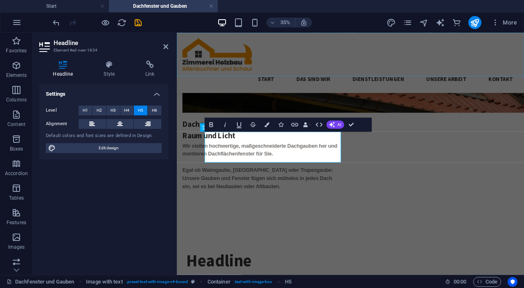
scroll to position [524, 0]
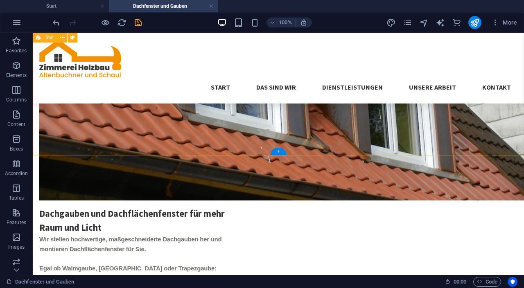
scroll to position [518, 0]
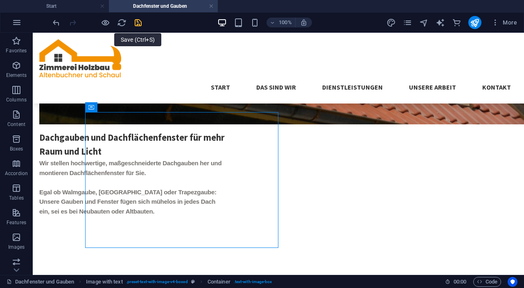
click at [140, 20] on icon "save" at bounding box center [137, 22] width 9 height 9
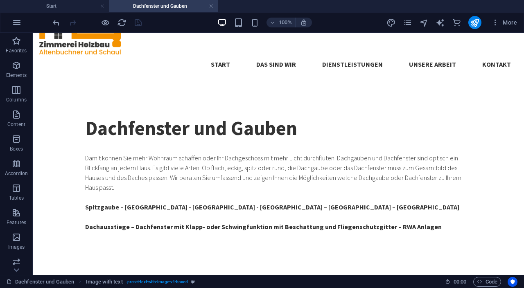
scroll to position [11, 0]
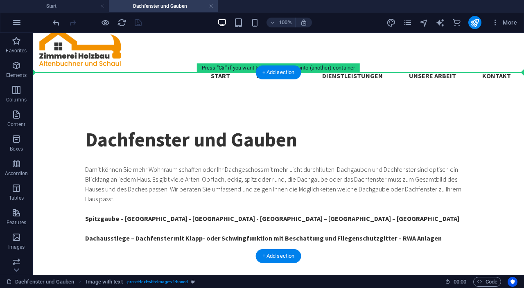
drag, startPoint x: 235, startPoint y: 102, endPoint x: 213, endPoint y: 77, distance: 32.8
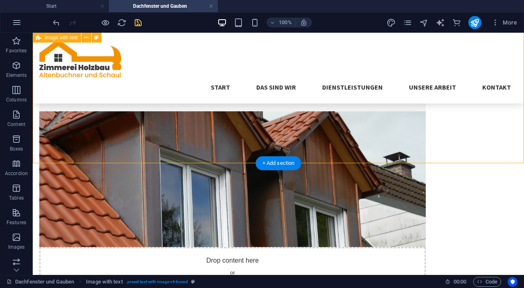
scroll to position [132, 0]
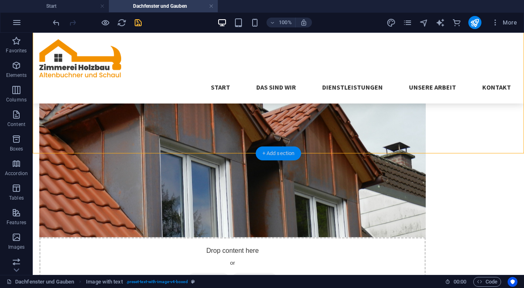
click at [273, 157] on div "+ Add section" at bounding box center [278, 153] width 45 height 14
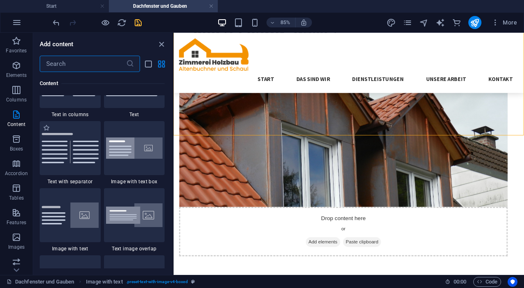
scroll to position [1496, 0]
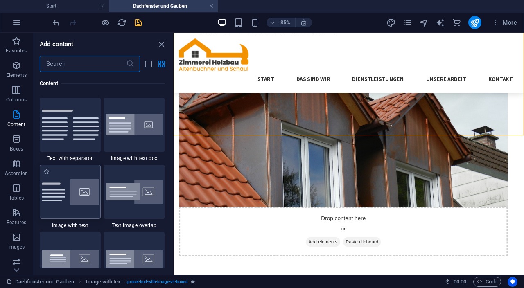
click at [99, 167] on div at bounding box center [70, 192] width 61 height 54
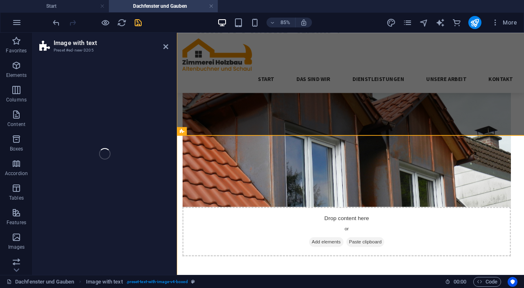
select select "rem"
select select "px"
select select "preset-text-with-image-v4-default"
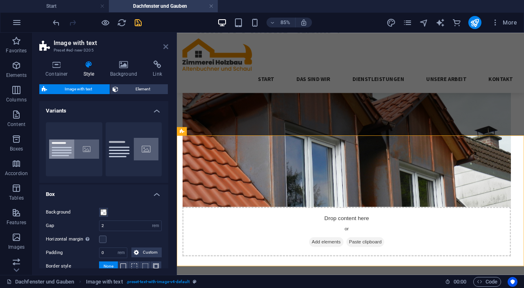
click at [165, 45] on icon at bounding box center [165, 46] width 5 height 7
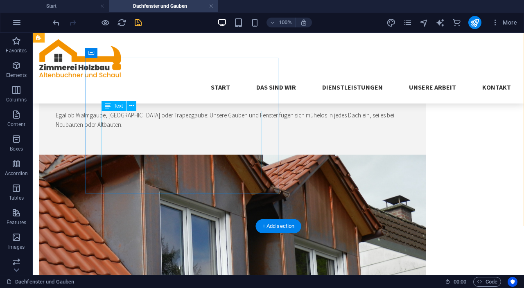
scroll to position [80, 0]
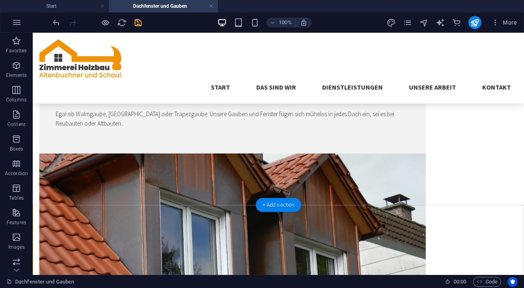
click at [277, 204] on div "+ Add section" at bounding box center [278, 205] width 45 height 14
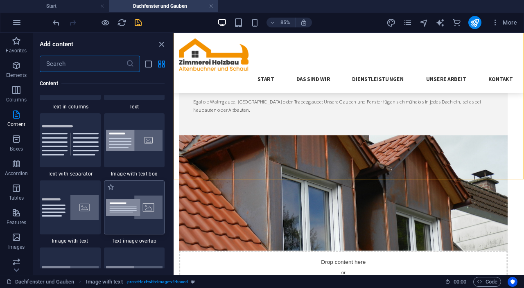
scroll to position [1499, 0]
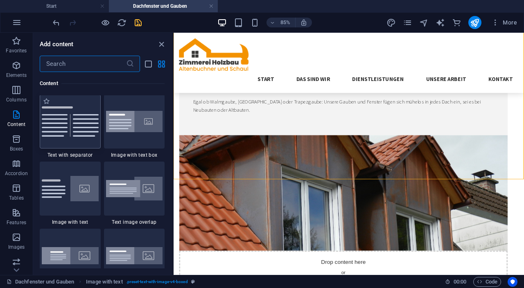
click at [78, 124] on img at bounding box center [70, 121] width 57 height 30
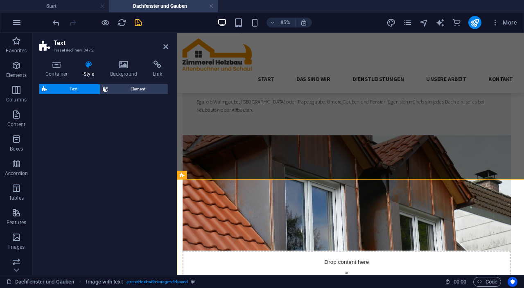
select select "rem"
select select "px"
select select "preset-text-v2-separator"
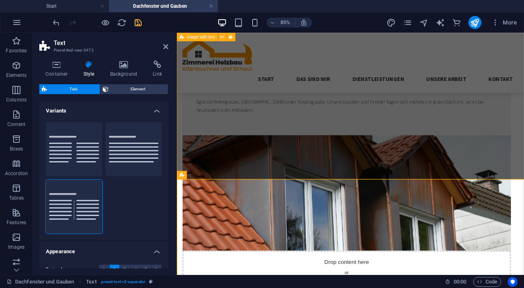
click at [321, 185] on div "Dachflächenfenster ‌und Gauben Wir stellen hochwertige, maßgeschneiderte Dachga…" at bounding box center [381, 192] width 408 height 376
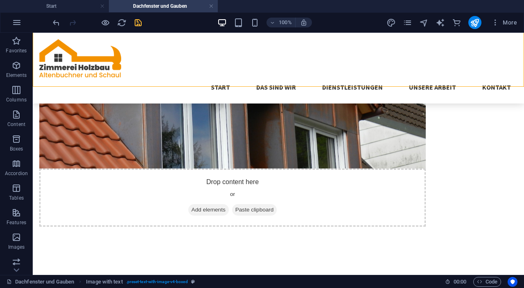
scroll to position [195, 0]
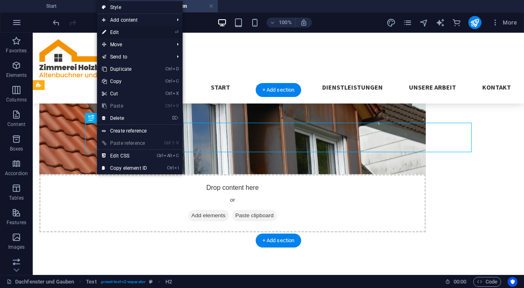
click at [112, 32] on link "⏎ Edit" at bounding box center [124, 32] width 55 height 12
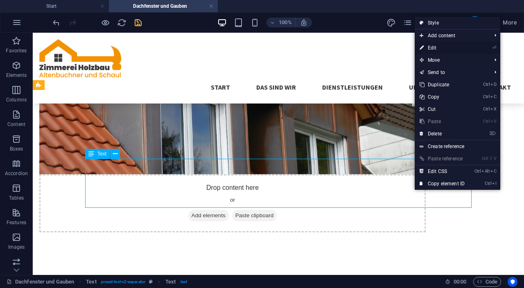
click at [454, 47] on link "⏎ Edit" at bounding box center [441, 48] width 55 height 12
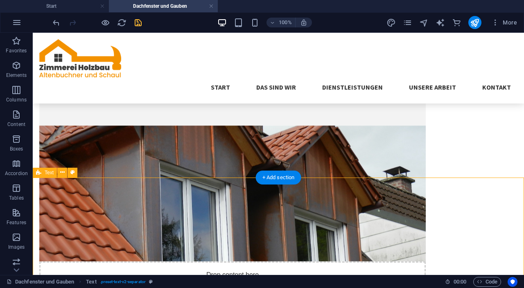
scroll to position [190, 0]
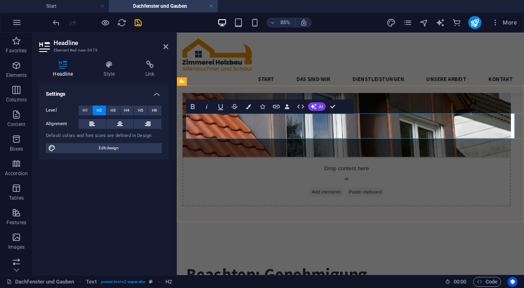
click at [313, 108] on icon "button" at bounding box center [314, 107] width 6 height 6
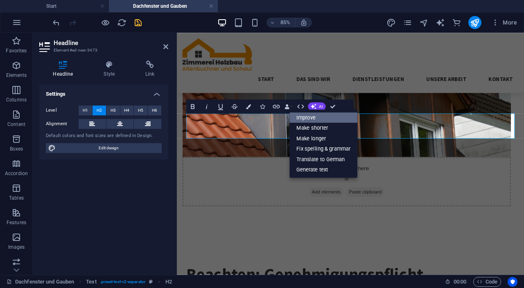
click at [312, 117] on link "Improve" at bounding box center [324, 118] width 68 height 11
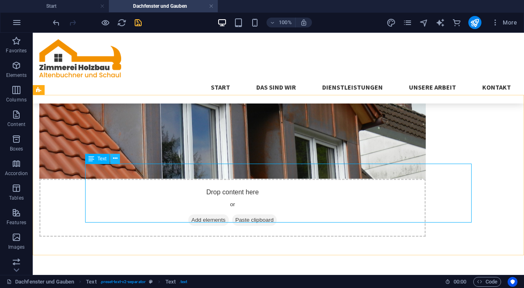
click at [115, 162] on icon at bounding box center [115, 158] width 5 height 9
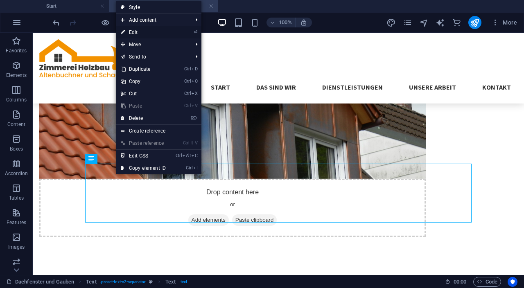
click at [143, 32] on link "⏎ Edit" at bounding box center [143, 32] width 55 height 12
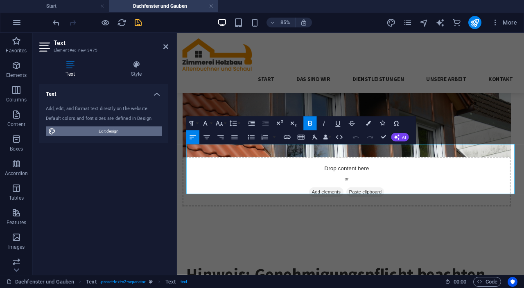
click at [122, 131] on span "Edit design" at bounding box center [108, 131] width 101 height 10
select select "px"
select select "300"
select select "px"
select select "rem"
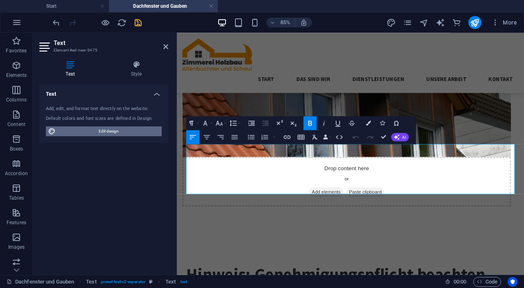
select select "700"
select select "px"
select select "rem"
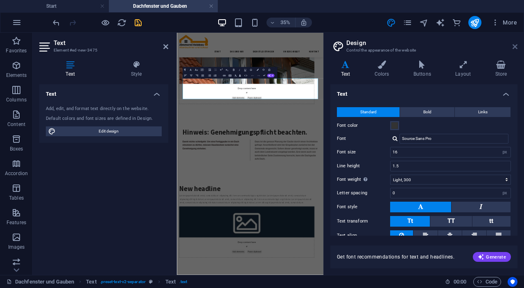
click at [515, 46] on icon at bounding box center [514, 46] width 5 height 7
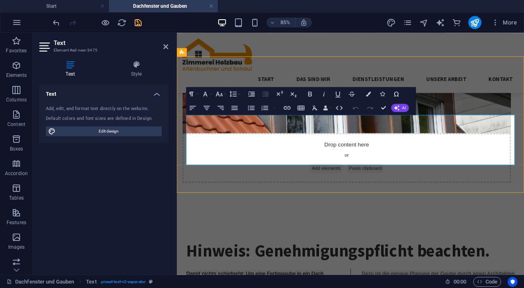
scroll to position [216, 0]
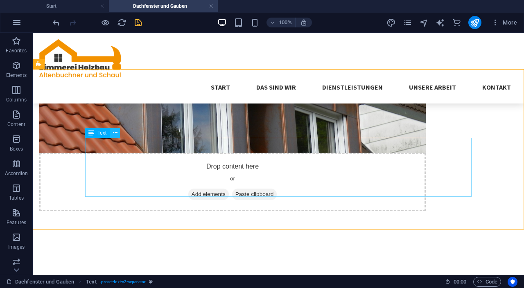
click at [115, 133] on icon at bounding box center [115, 132] width 5 height 9
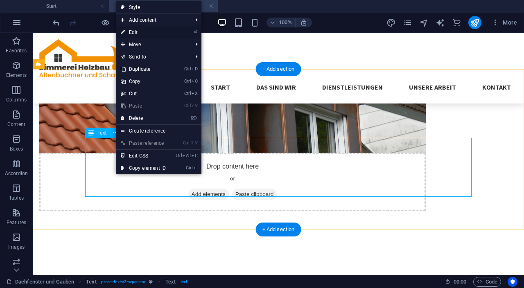
click at [126, 32] on link "⏎ Edit" at bounding box center [143, 32] width 55 height 12
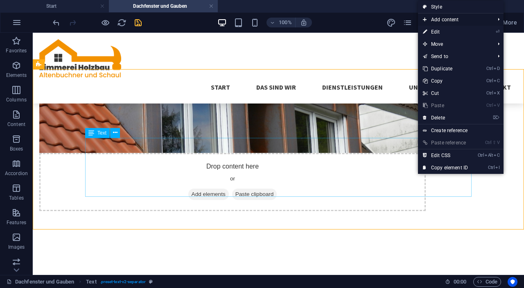
click at [469, 20] on span "Add content" at bounding box center [454, 20] width 73 height 12
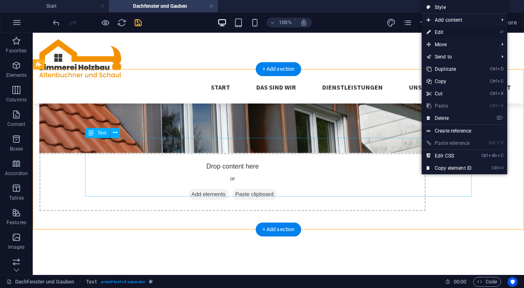
click at [455, 35] on link "⏎ Edit" at bounding box center [448, 32] width 55 height 12
select select "rem"
select select "px"
select select "preset-text-v2-separator"
